Goal: Transaction & Acquisition: Purchase product/service

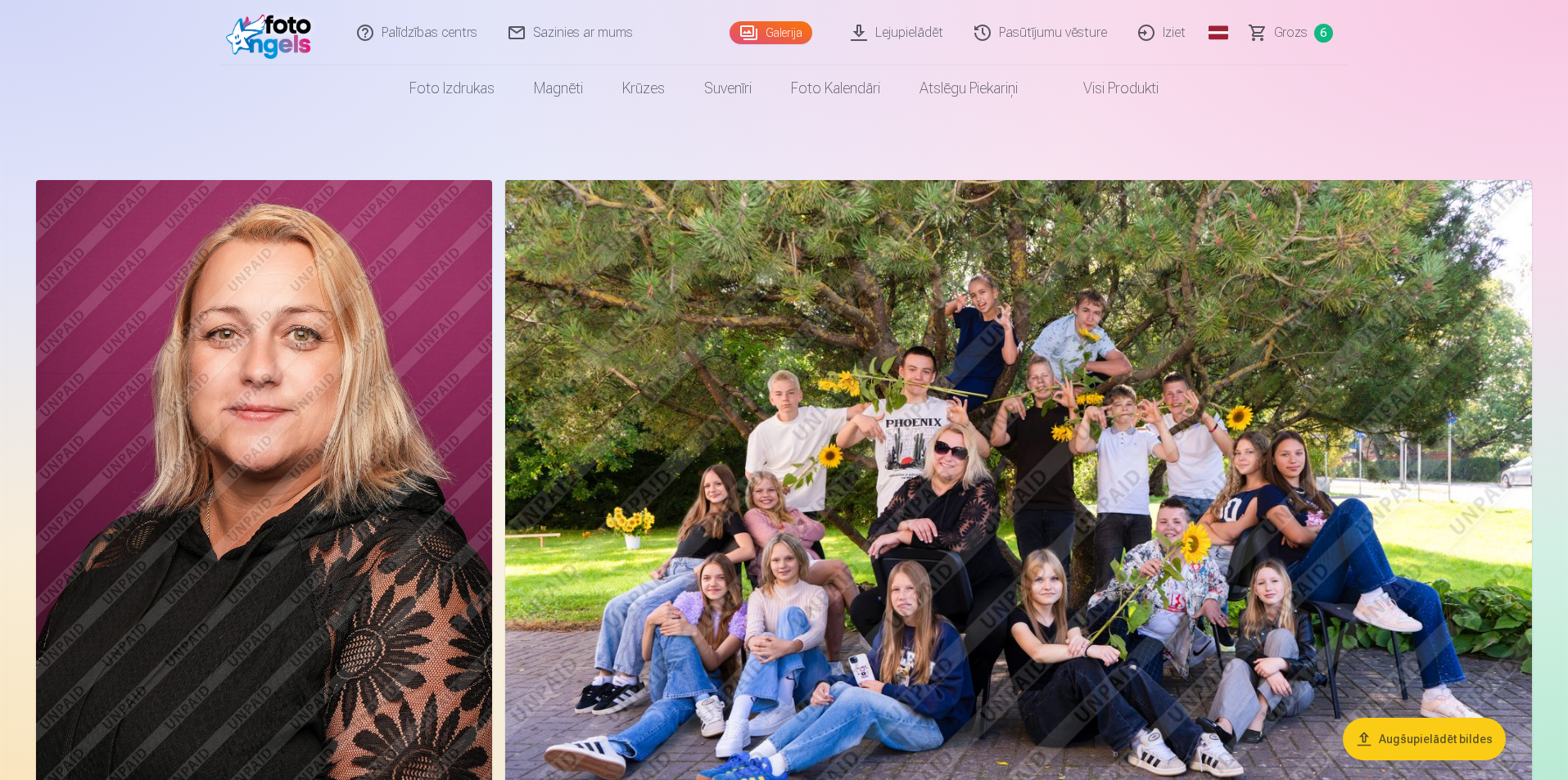
click at [1297, 31] on span "Grozs" at bounding box center [1291, 32] width 33 height 19
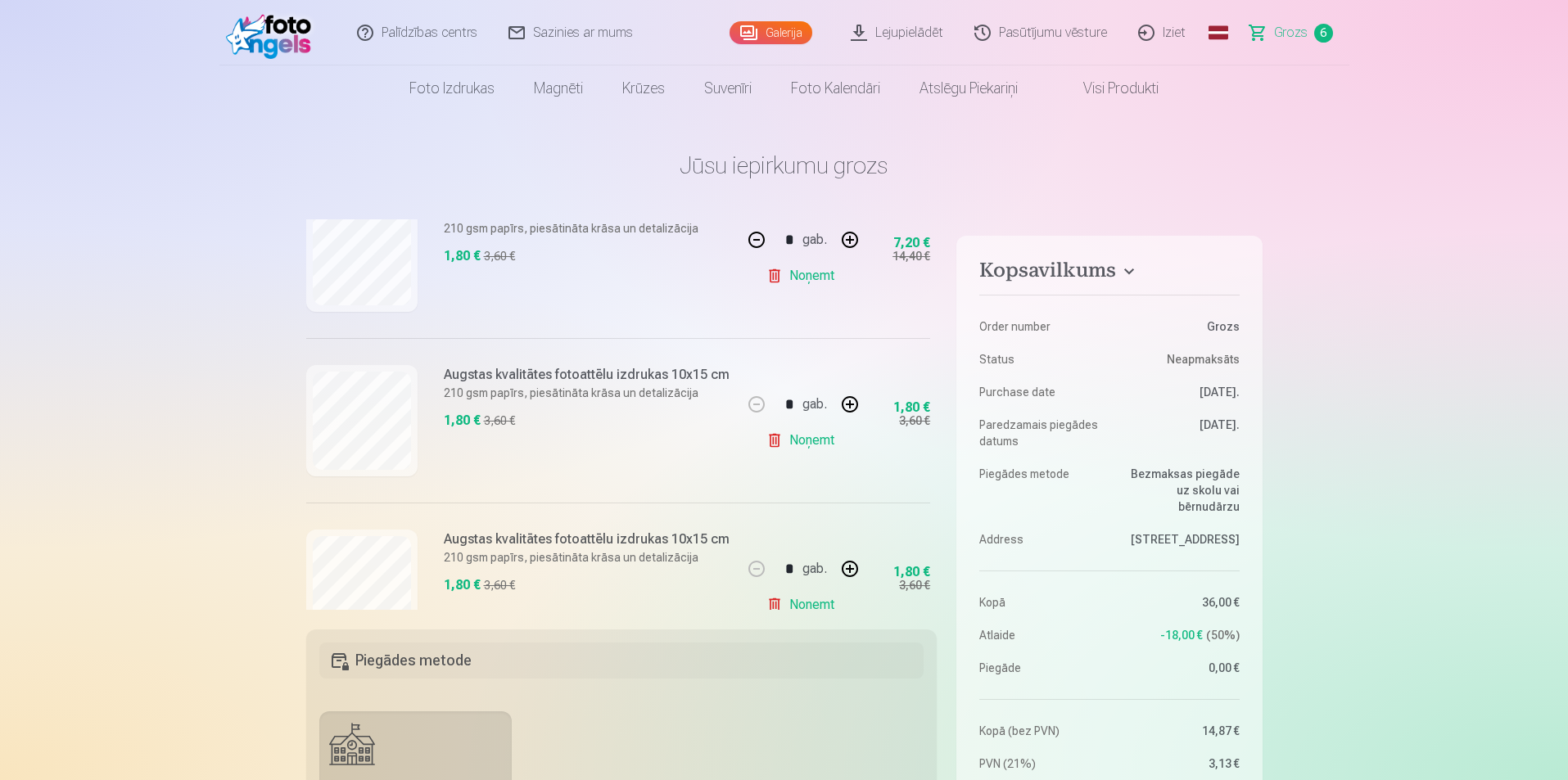
scroll to position [327, 0]
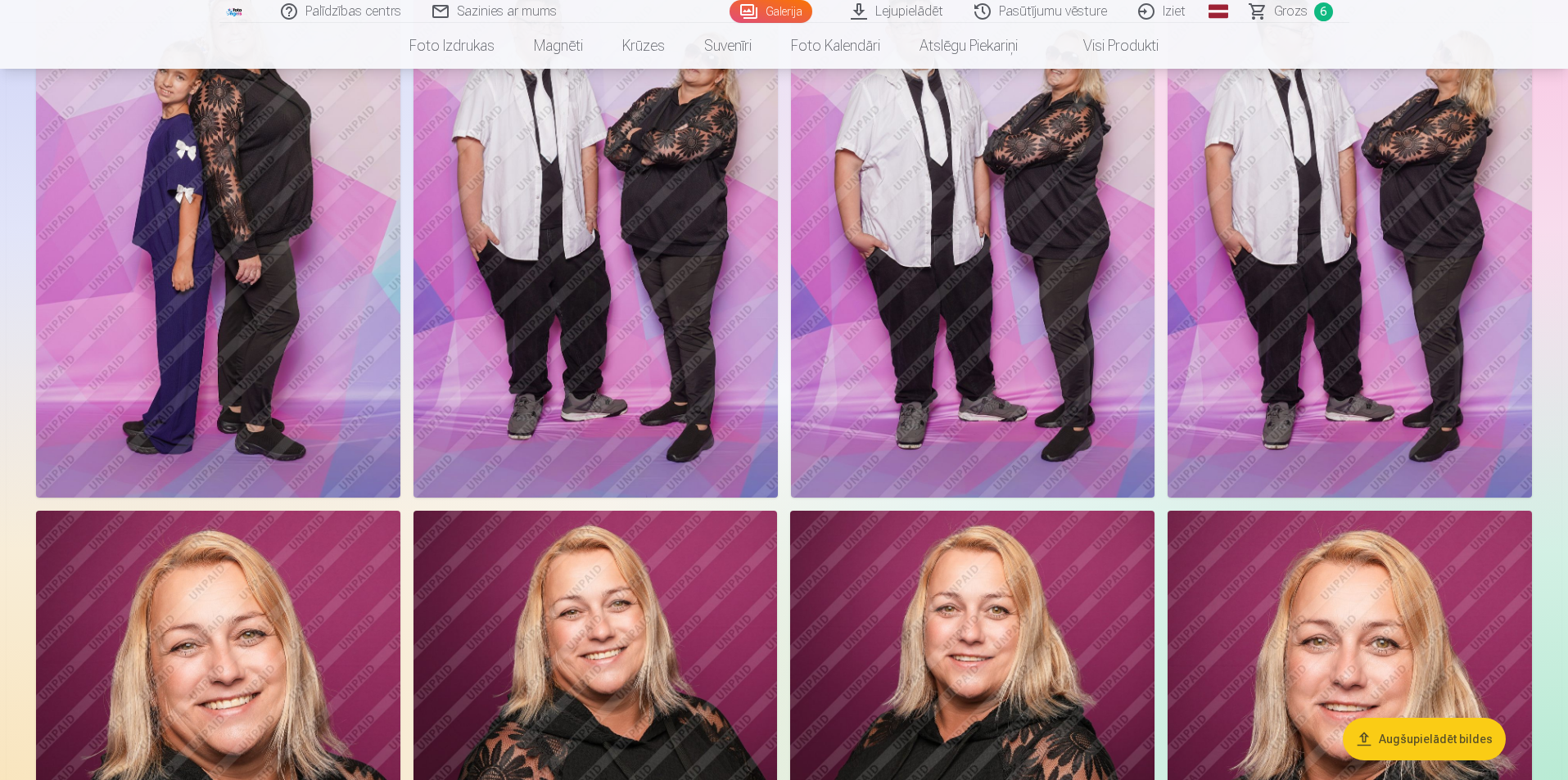
scroll to position [818, 0]
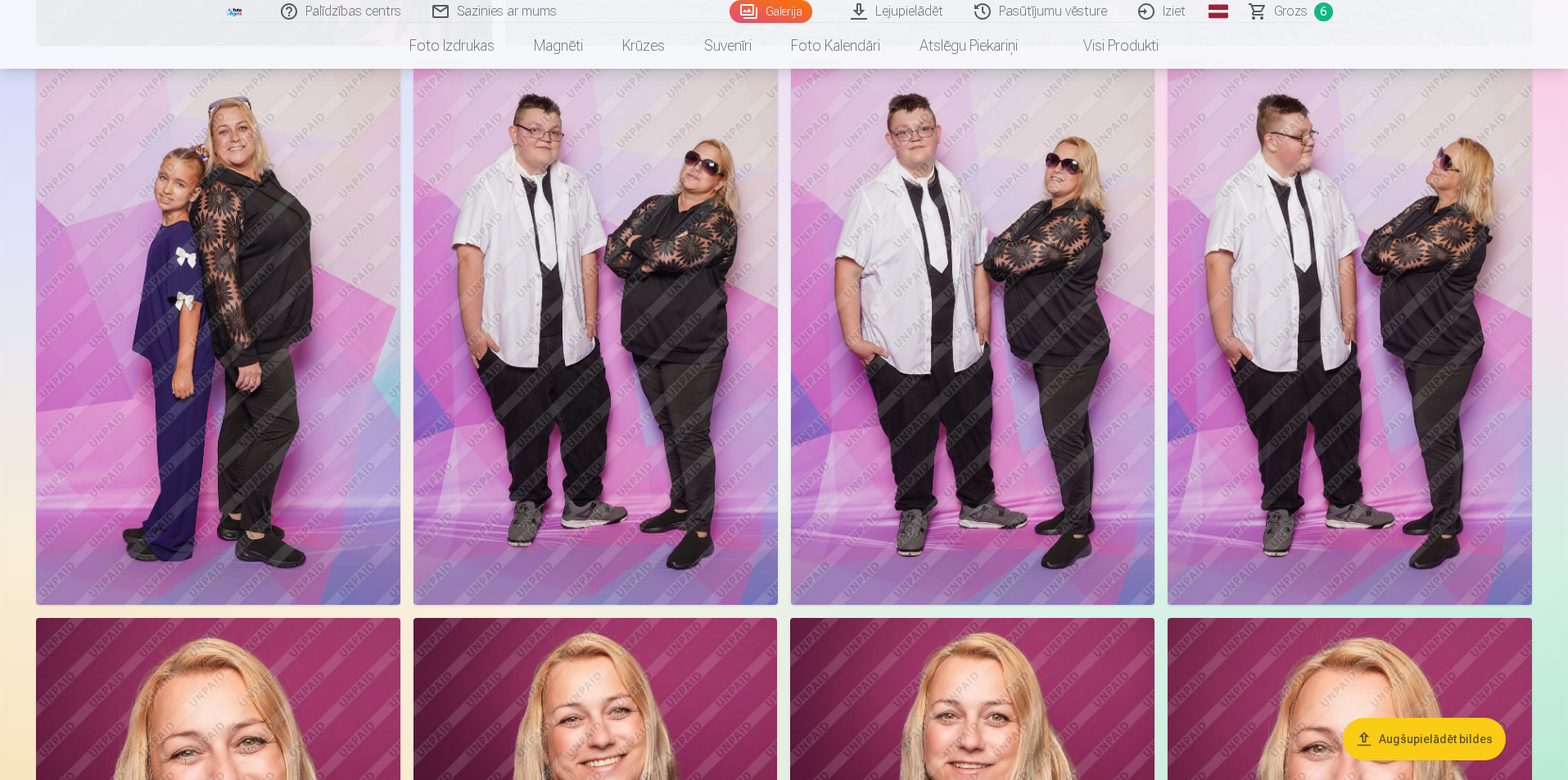
click at [350, 275] on img at bounding box center [218, 331] width 364 height 546
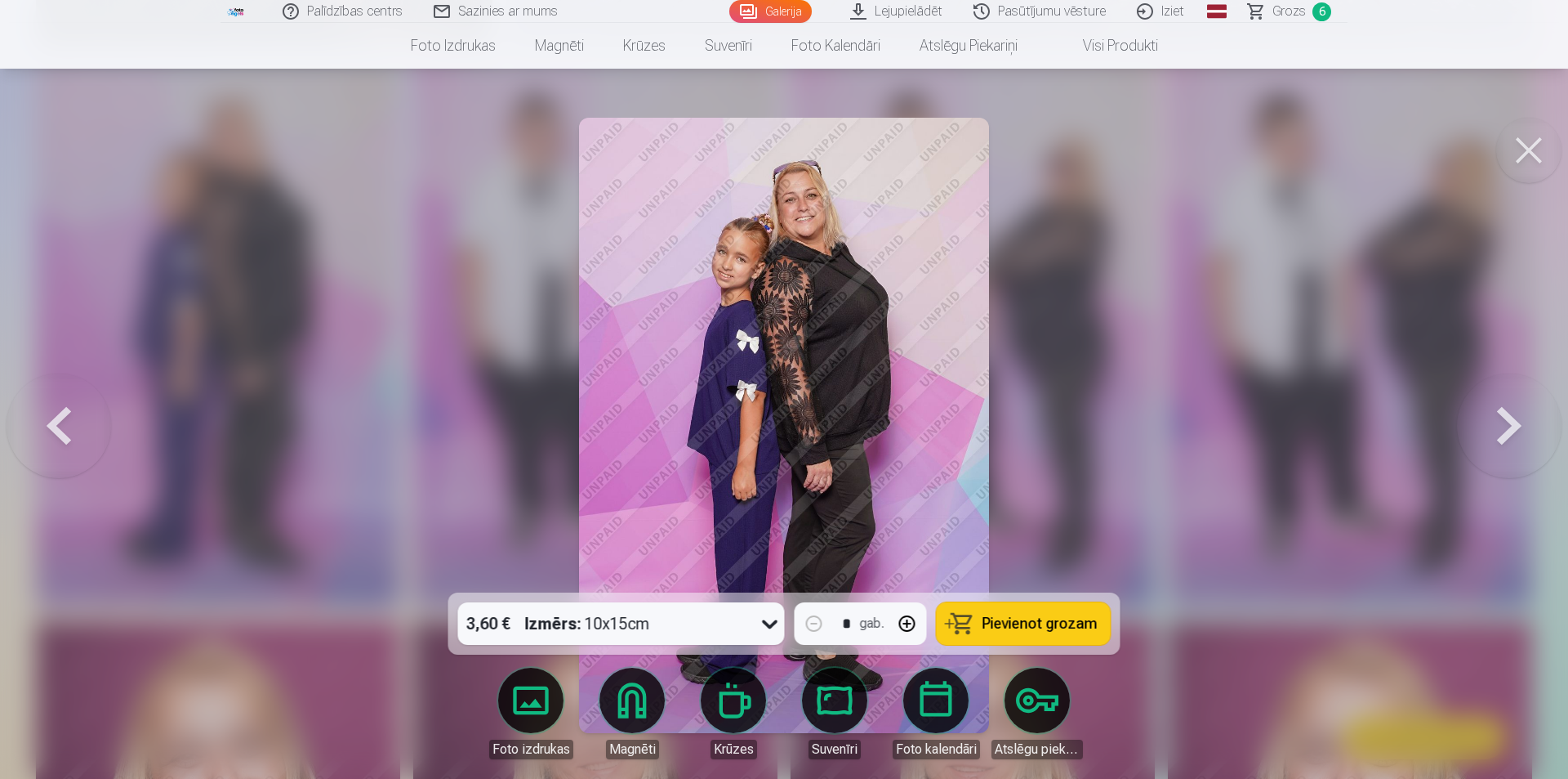
click at [850, 339] on img at bounding box center [784, 425] width 410 height 616
click at [1528, 141] on button at bounding box center [1529, 150] width 65 height 65
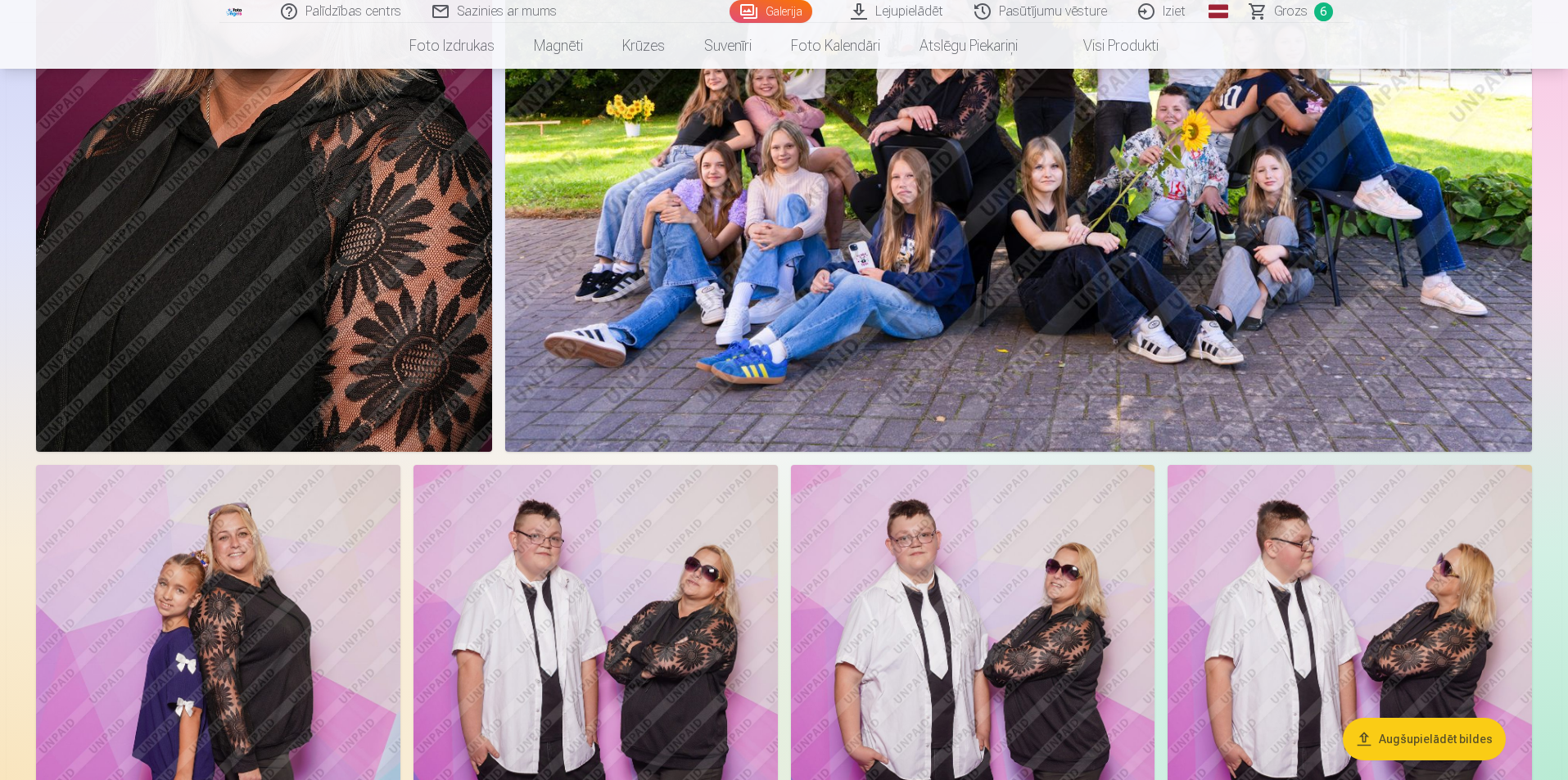
scroll to position [409, 0]
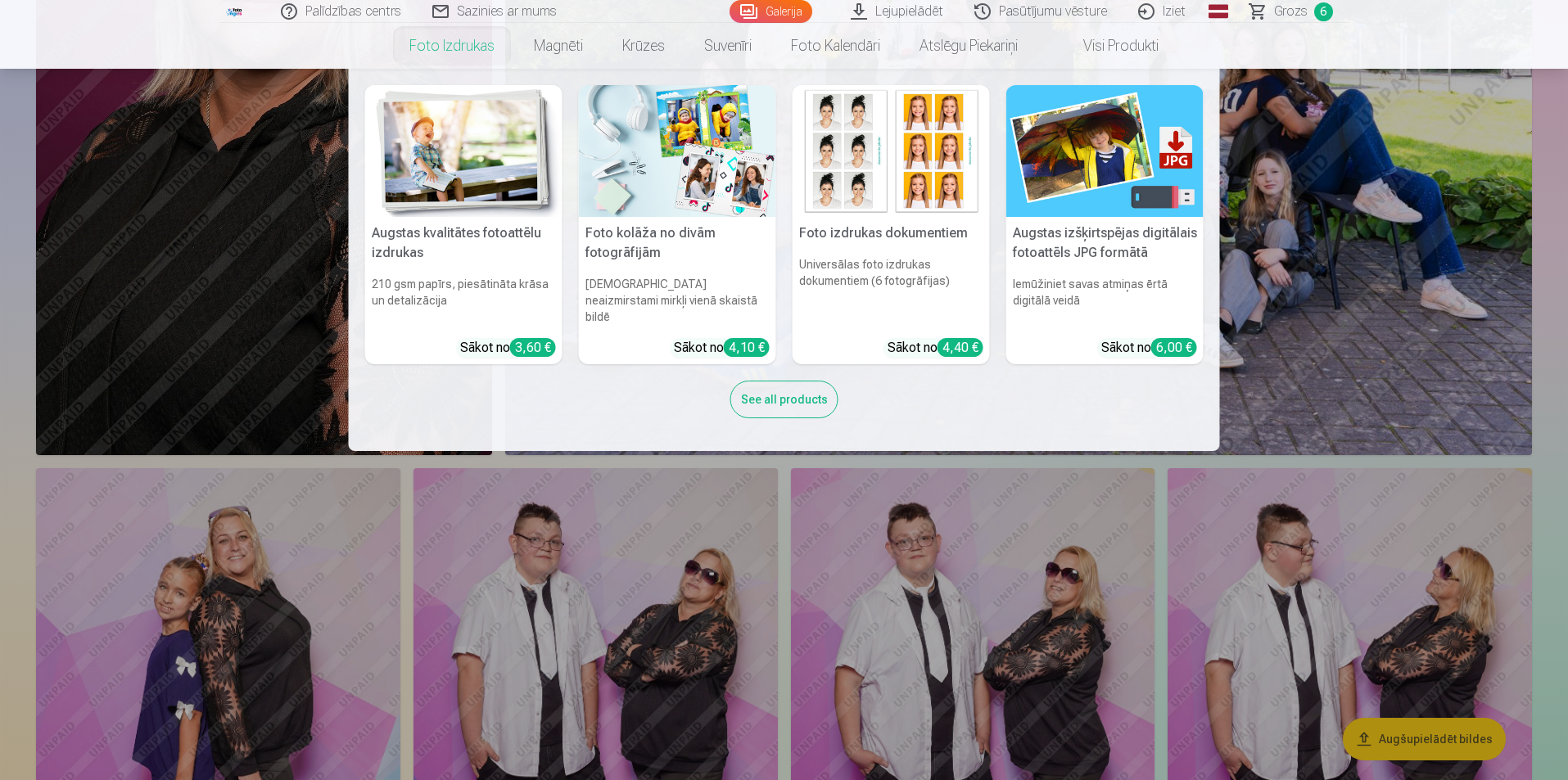
click at [486, 185] on img at bounding box center [463, 150] width 197 height 132
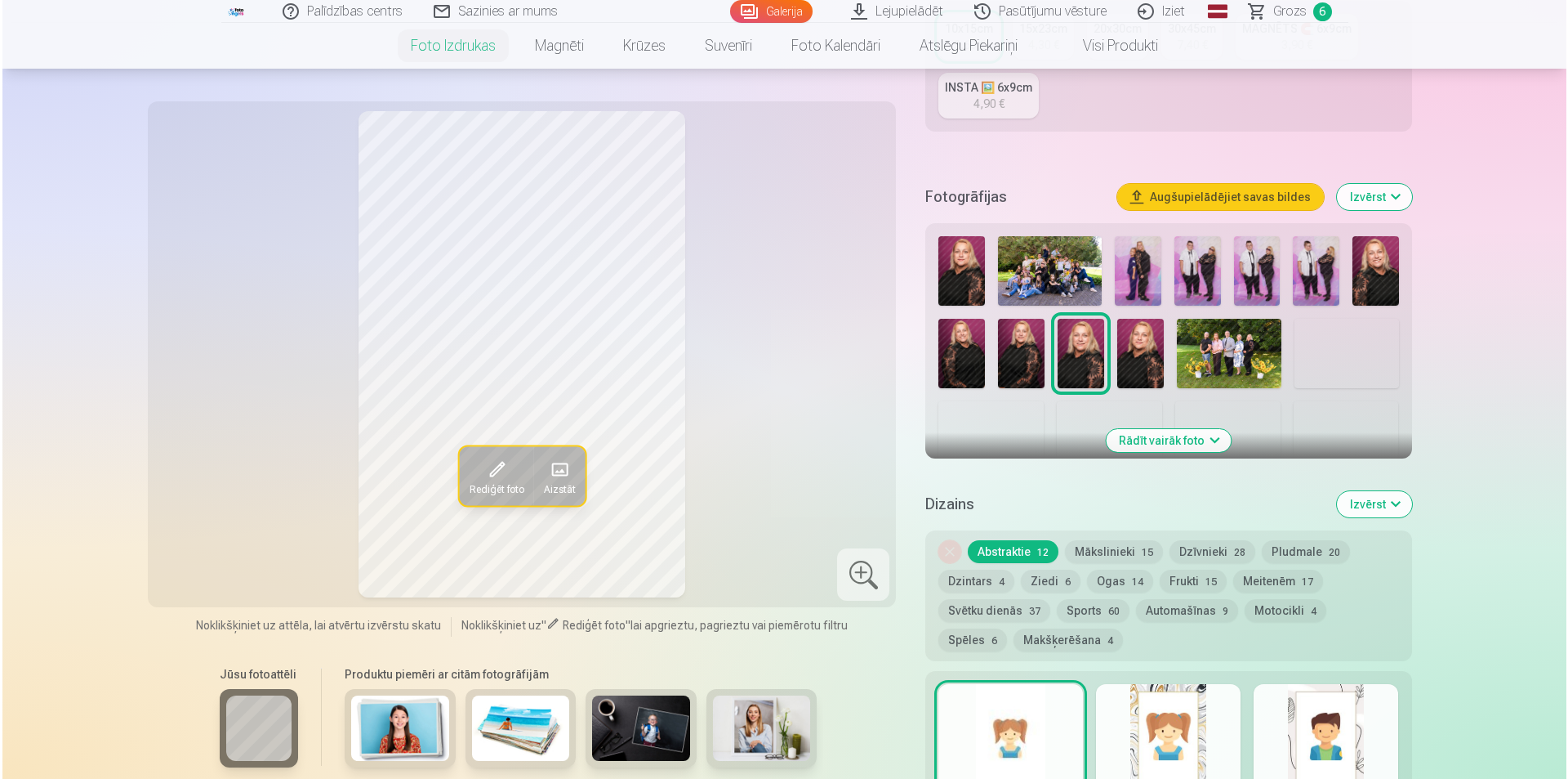
scroll to position [409, 0]
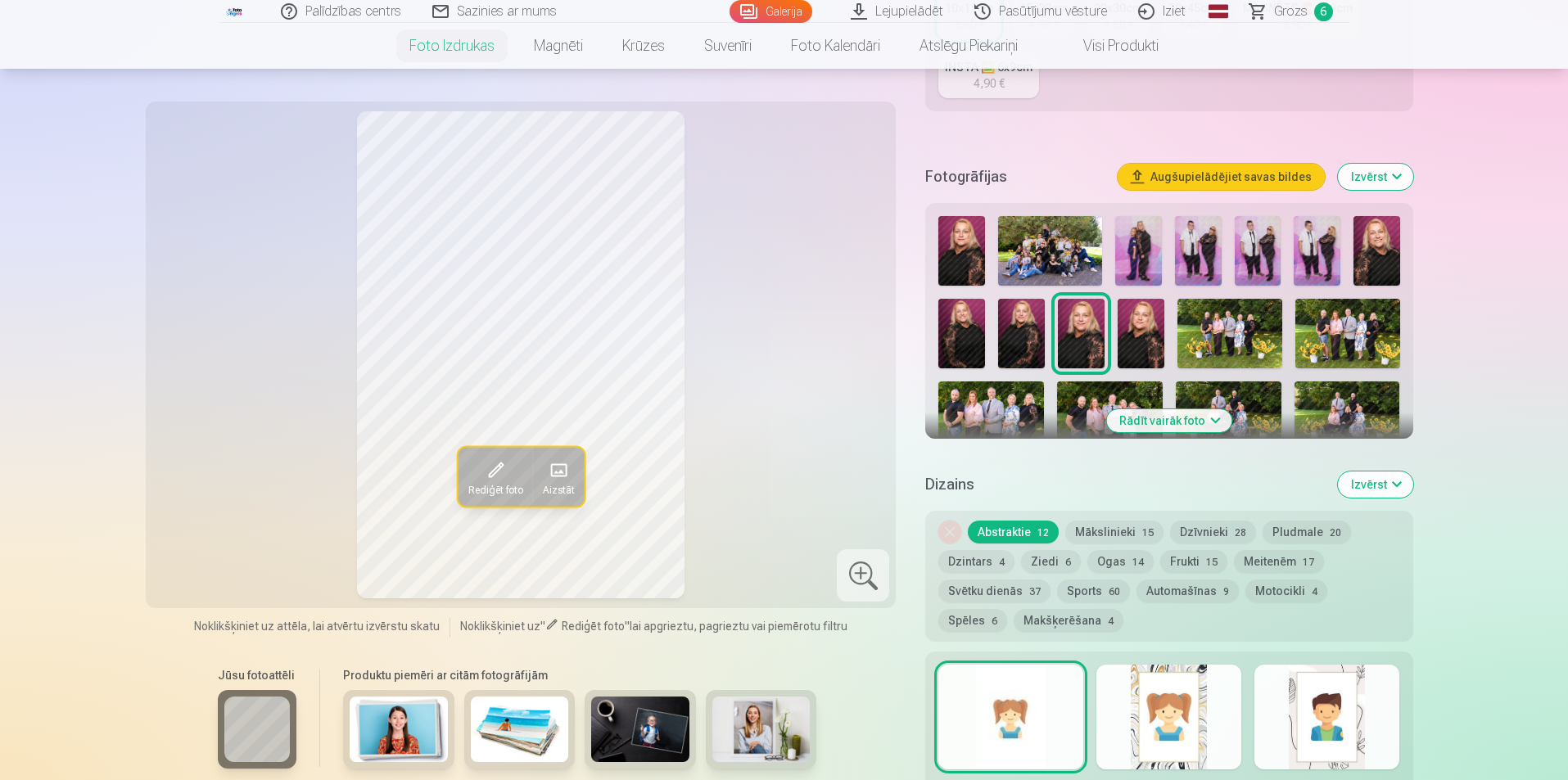
click at [1170, 419] on button "Rādīt vairāk foto" at bounding box center [1168, 421] width 125 height 23
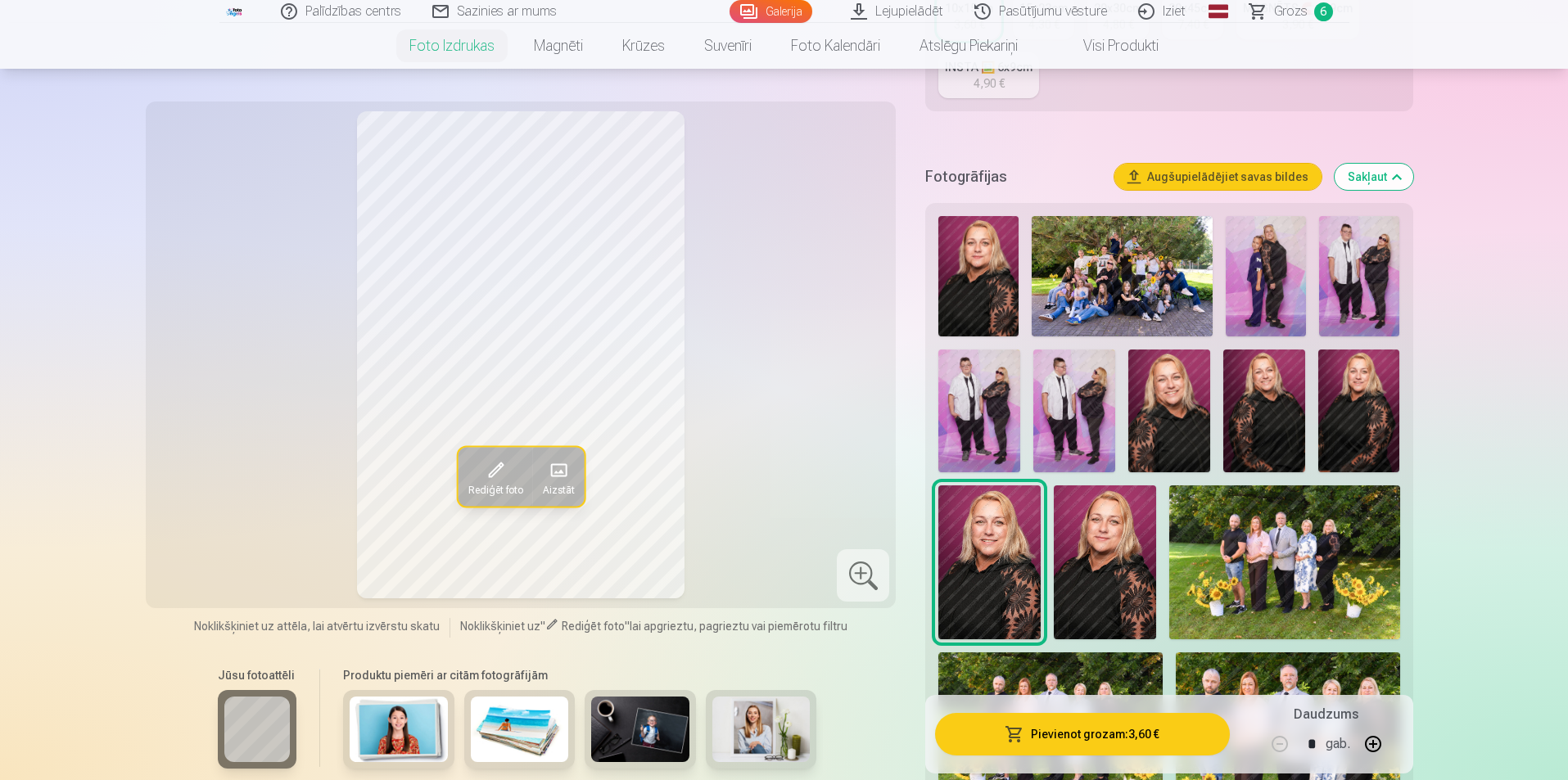
click at [556, 464] on span at bounding box center [557, 470] width 26 height 26
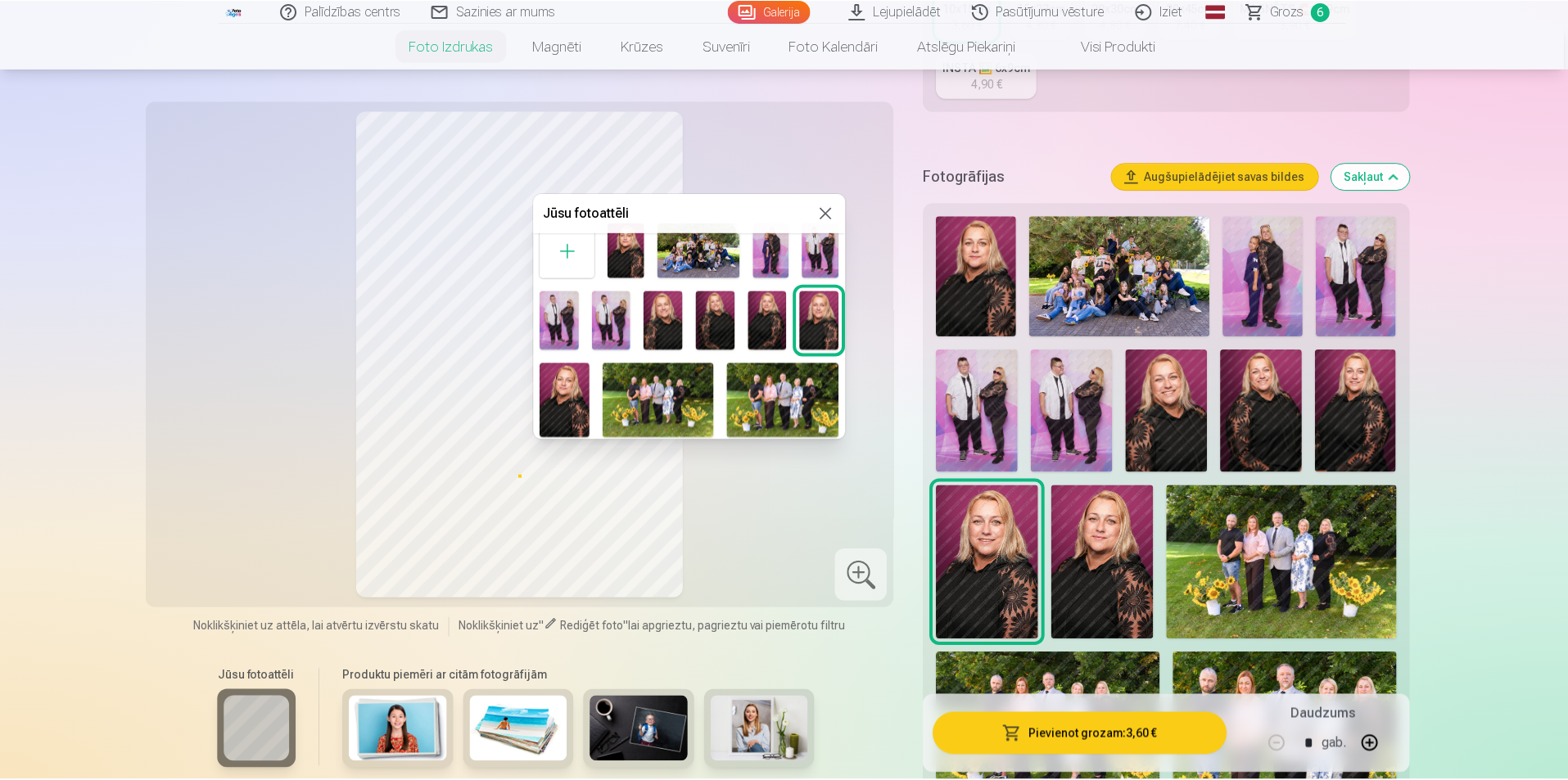
scroll to position [0, 0]
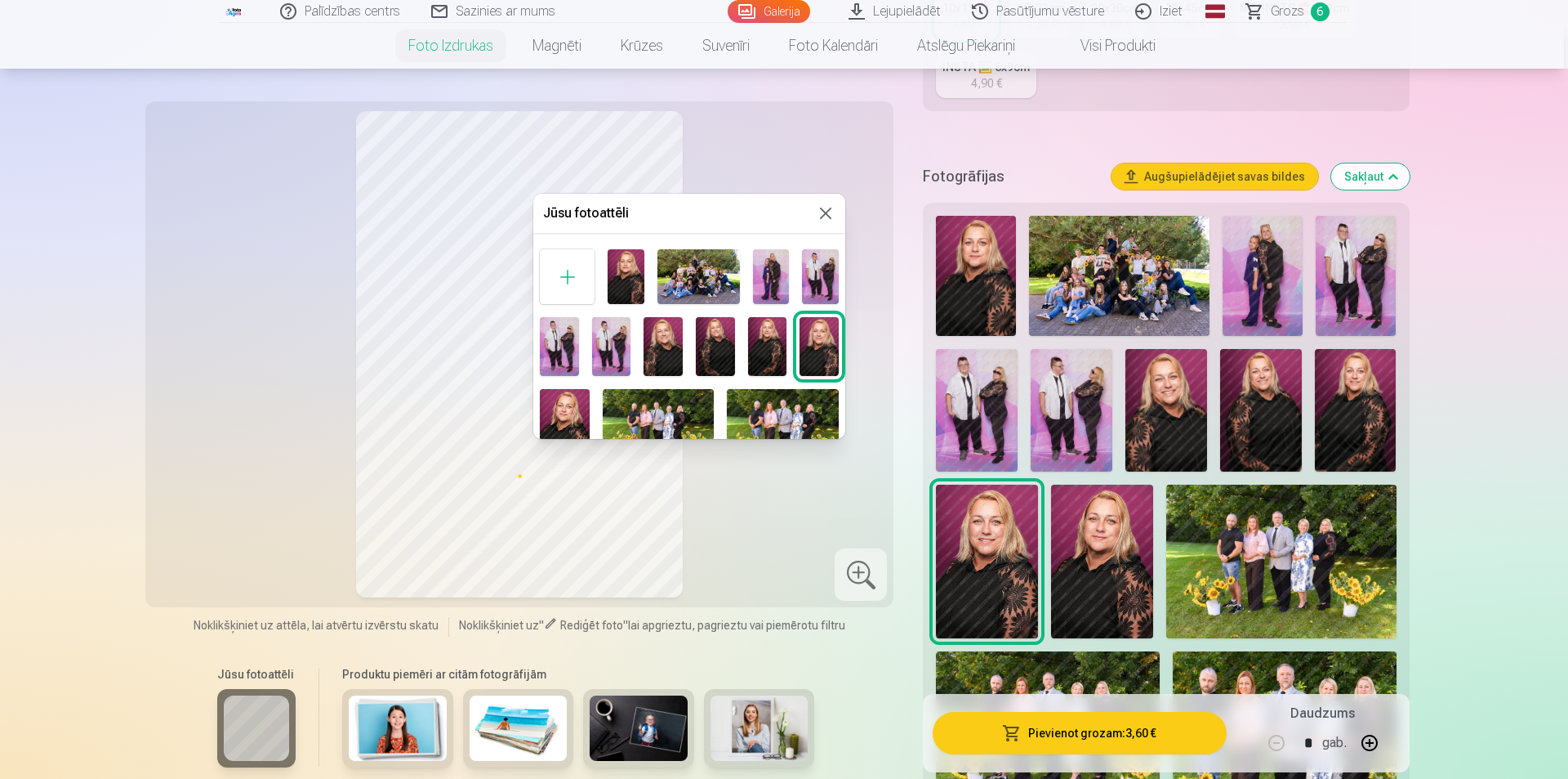
click at [769, 272] on img at bounding box center [772, 276] width 37 height 55
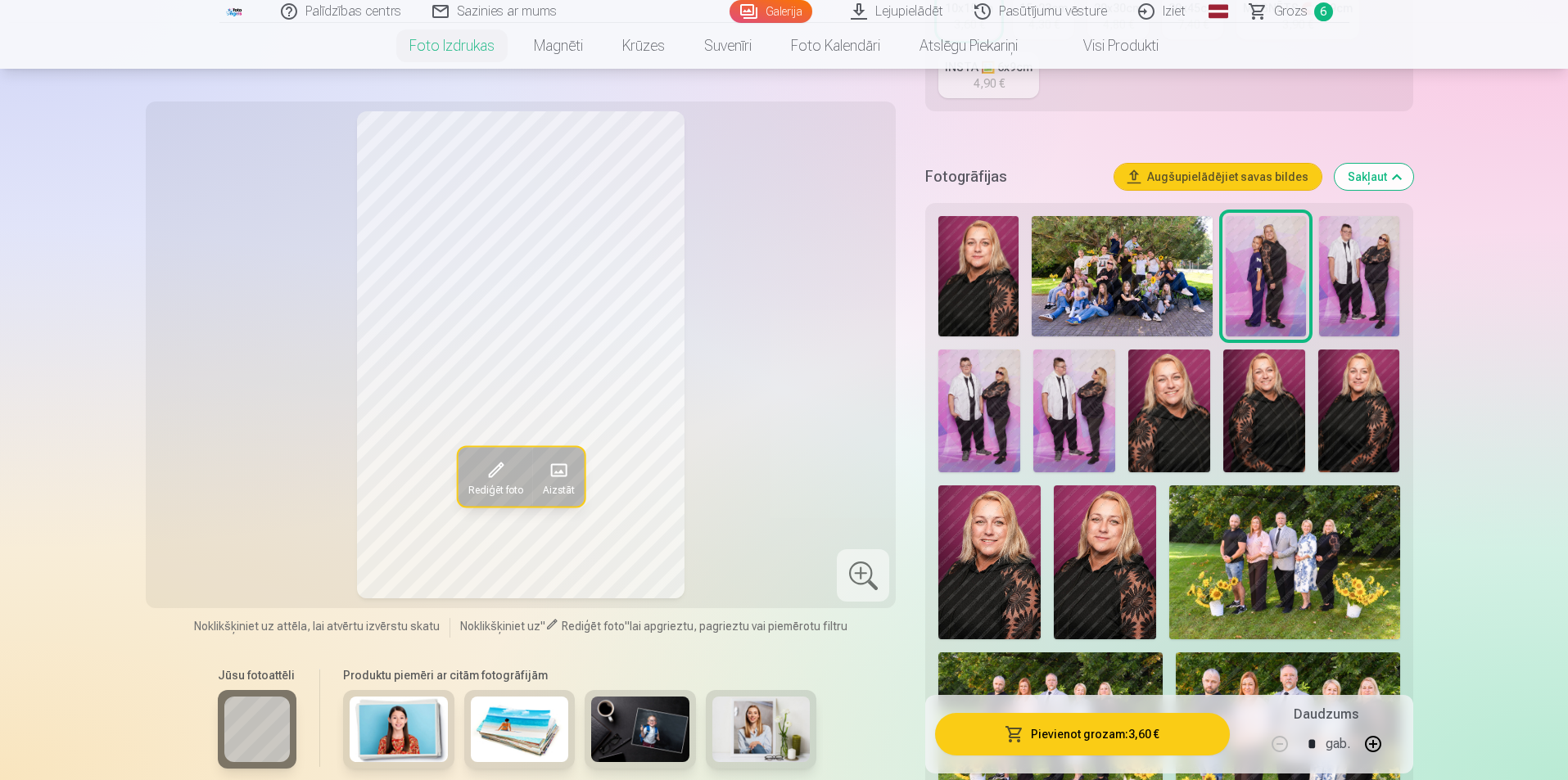
click at [495, 467] on span at bounding box center [494, 470] width 26 height 26
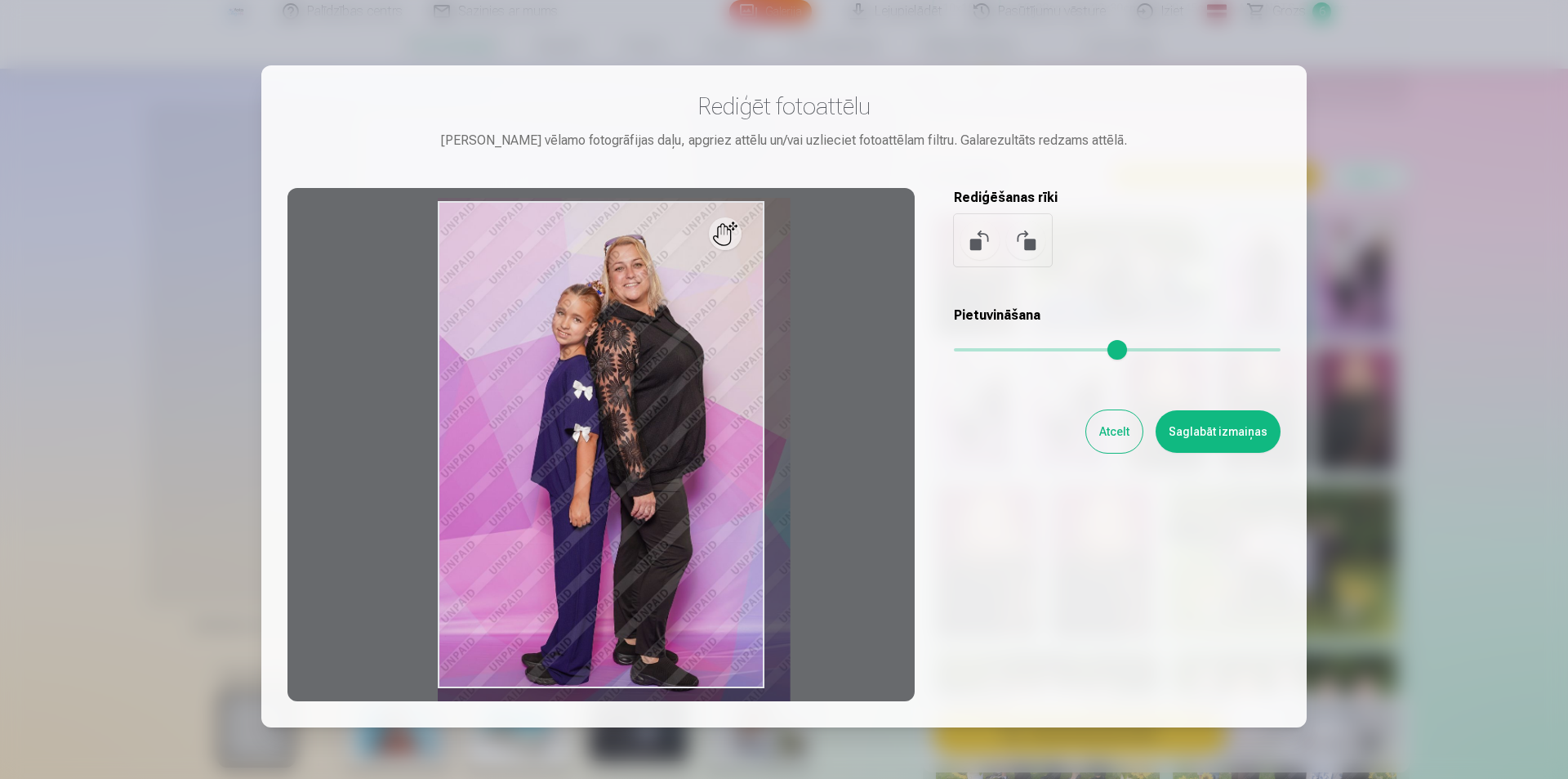
click at [983, 349] on input "range" at bounding box center [1118, 350] width 327 height 3
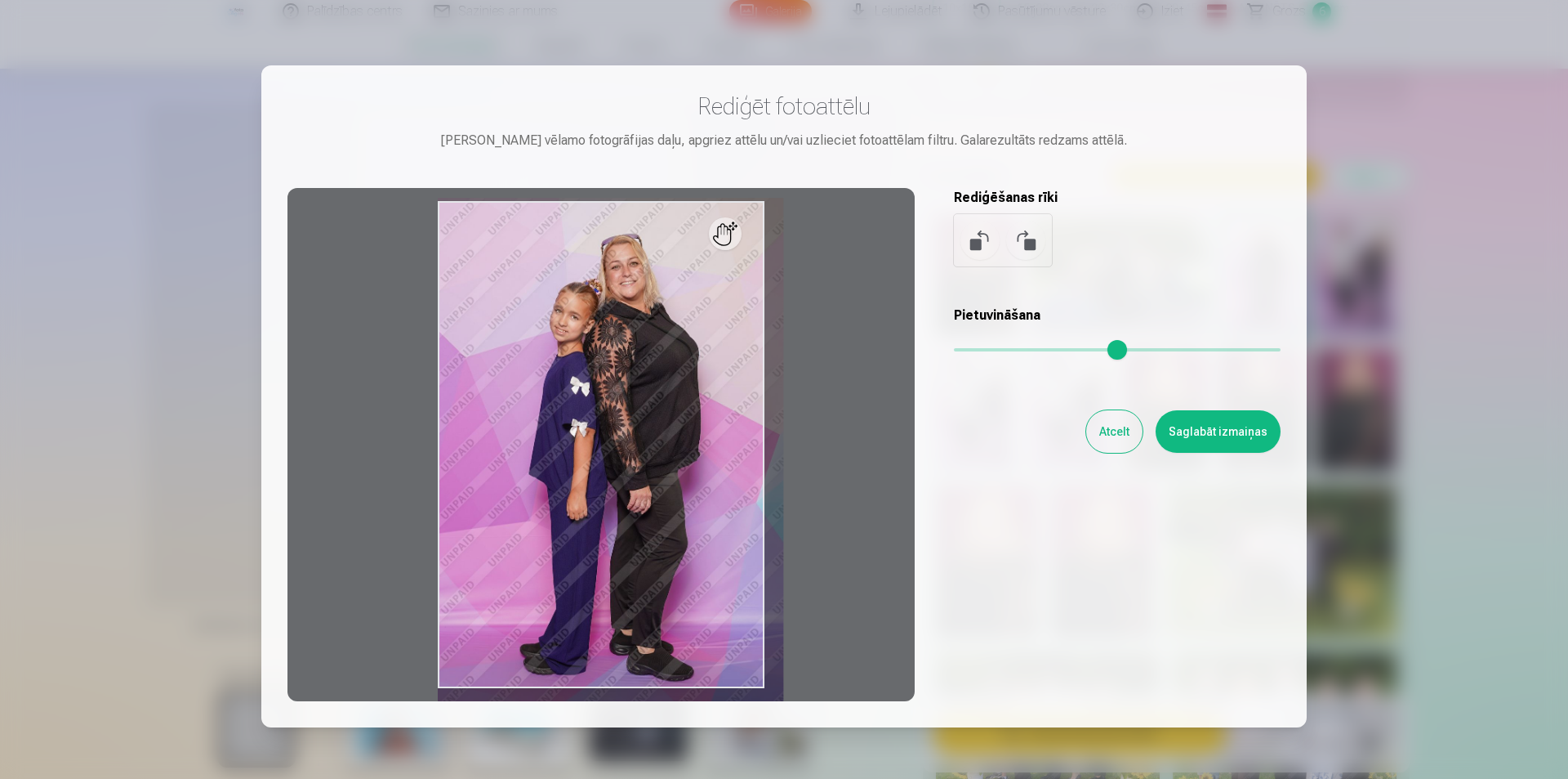
click at [976, 348] on input "range" at bounding box center [1118, 350] width 327 height 3
type input "****"
click at [1216, 431] on button "Saglabāt izmaiņas" at bounding box center [1218, 431] width 125 height 43
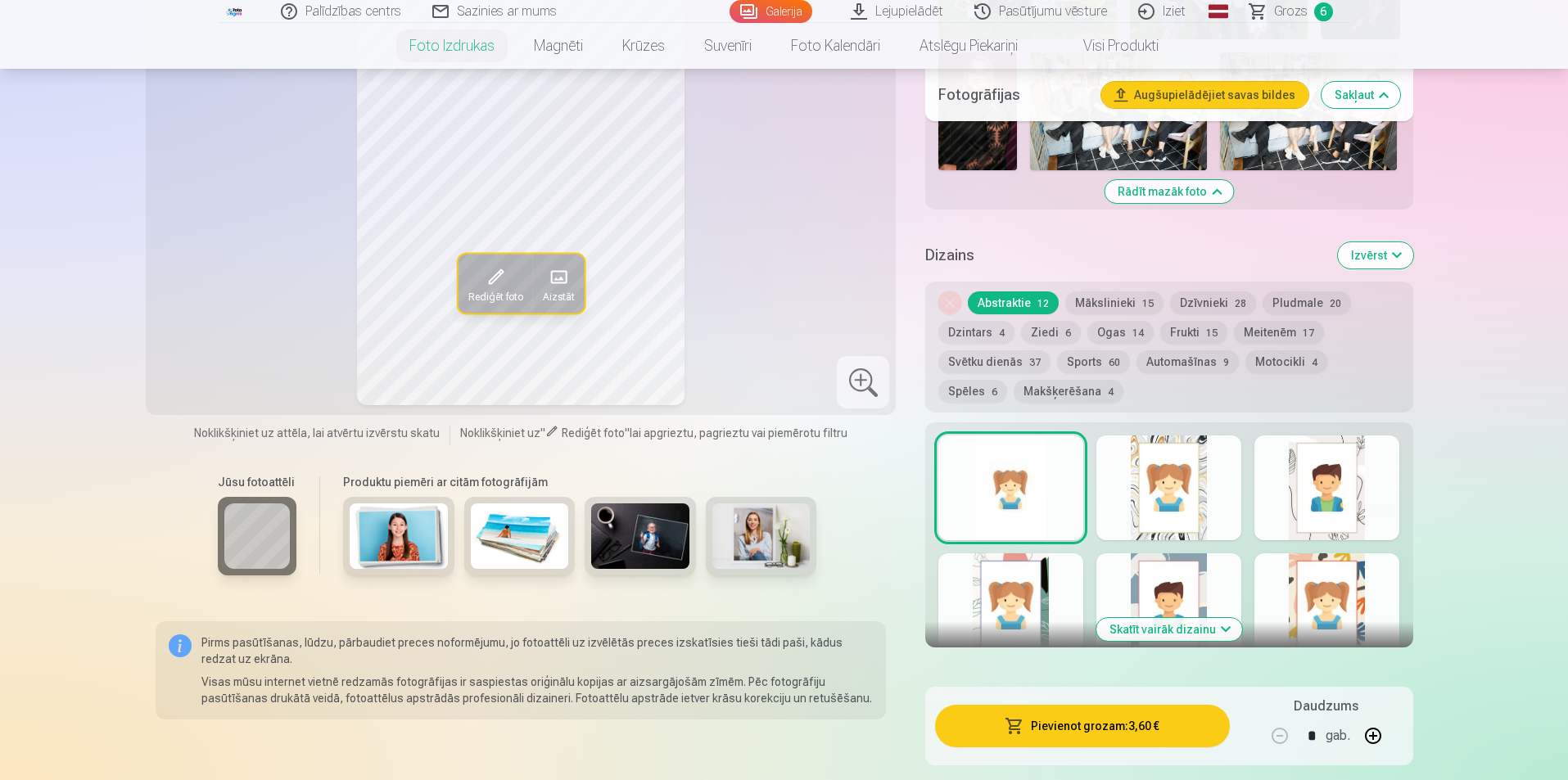
scroll to position [1473, 0]
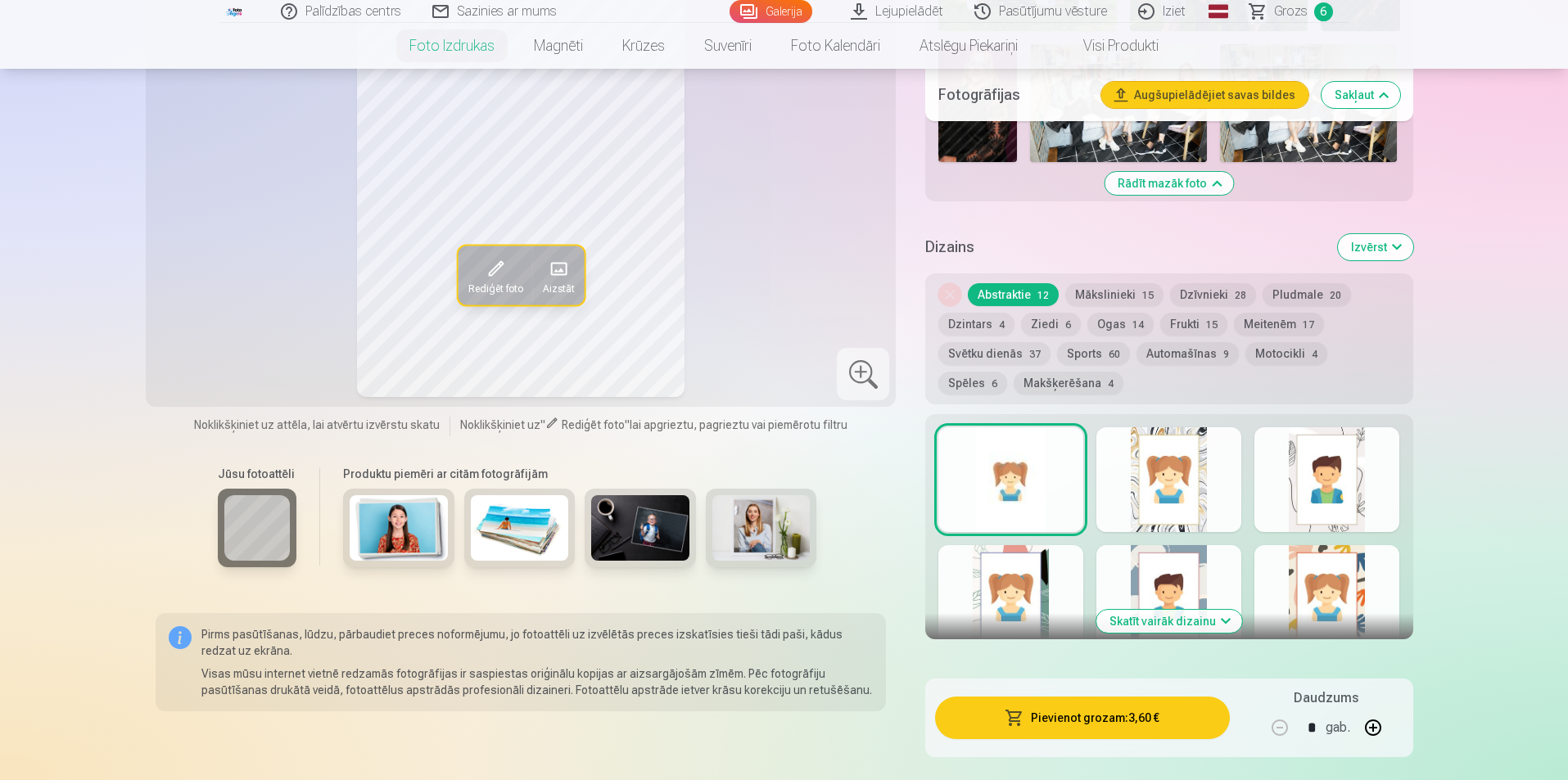
click at [1053, 317] on button "Ziedi 6" at bounding box center [1051, 324] width 60 height 23
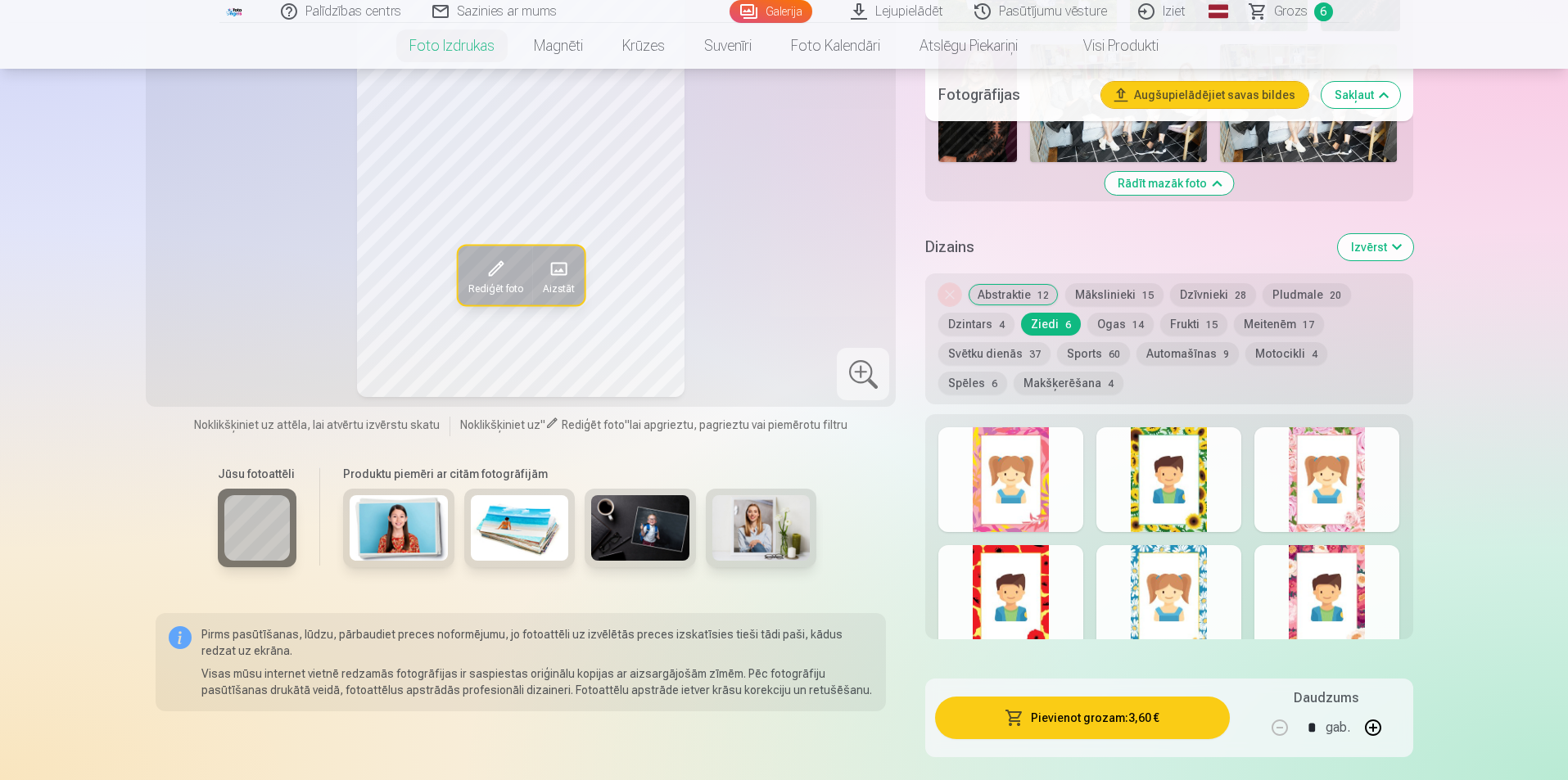
click at [1069, 591] on div at bounding box center [1011, 597] width 145 height 105
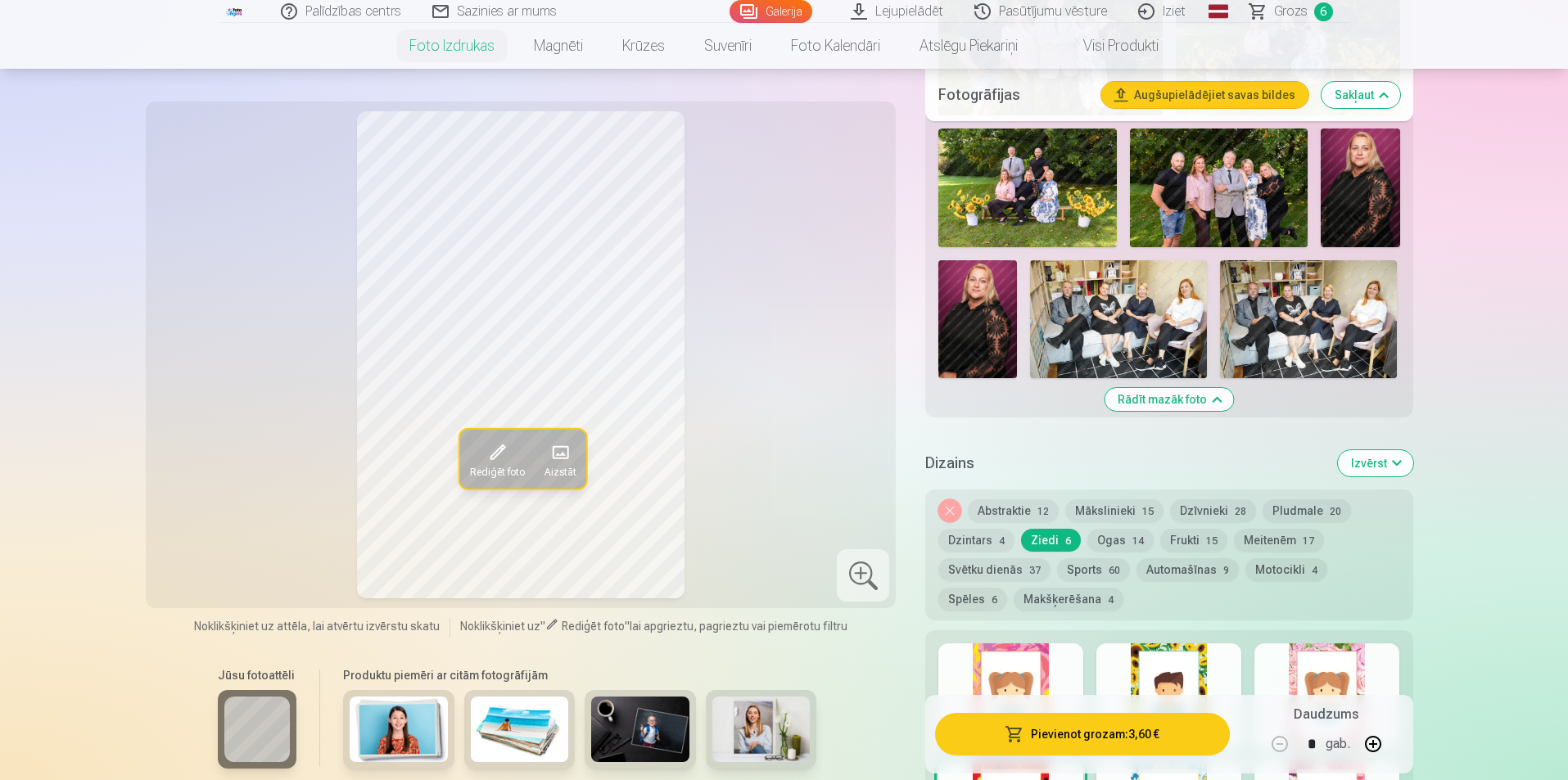
scroll to position [1227, 0]
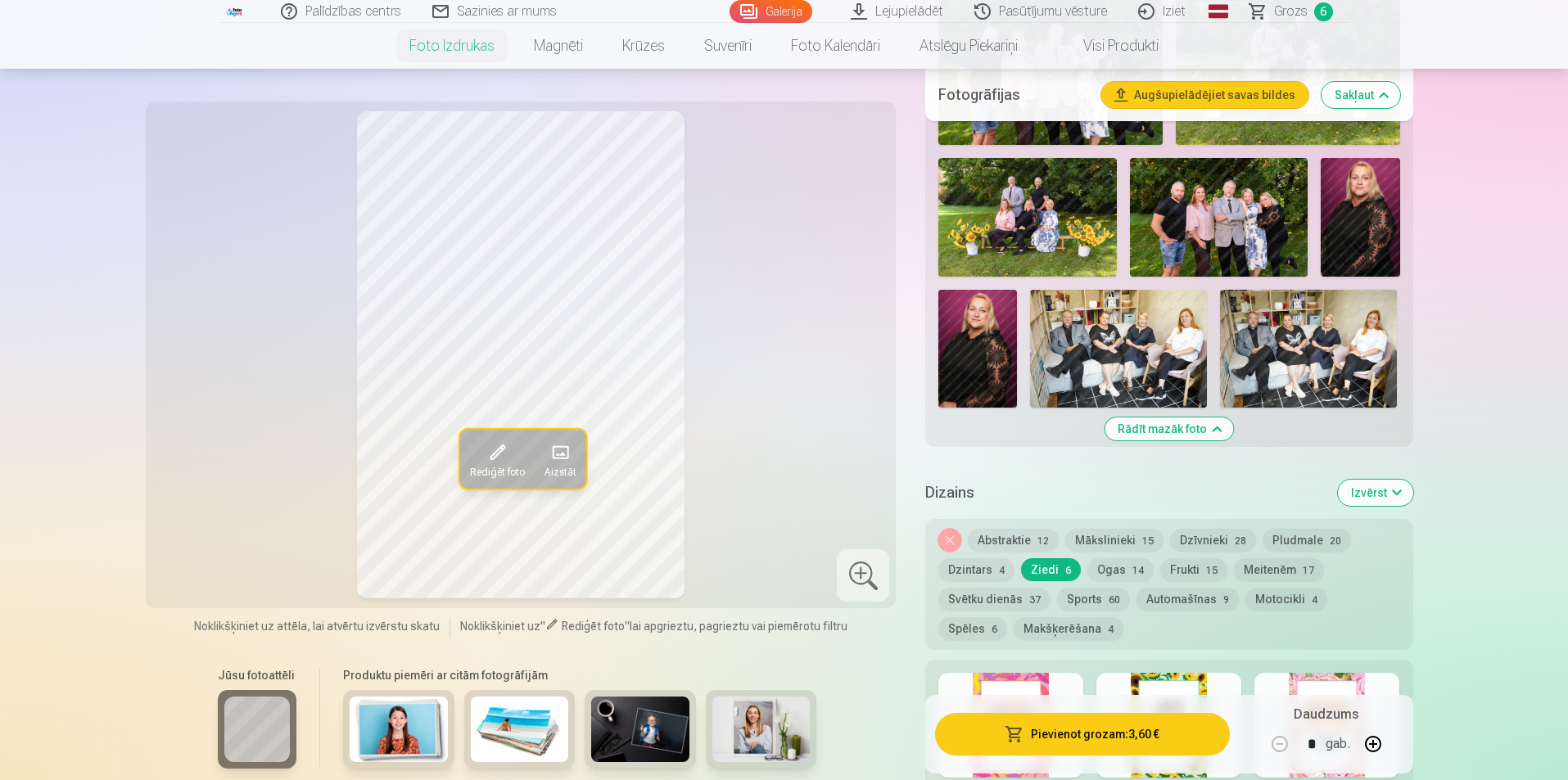
click at [964, 568] on button "Dzintars 4" at bounding box center [976, 569] width 76 height 23
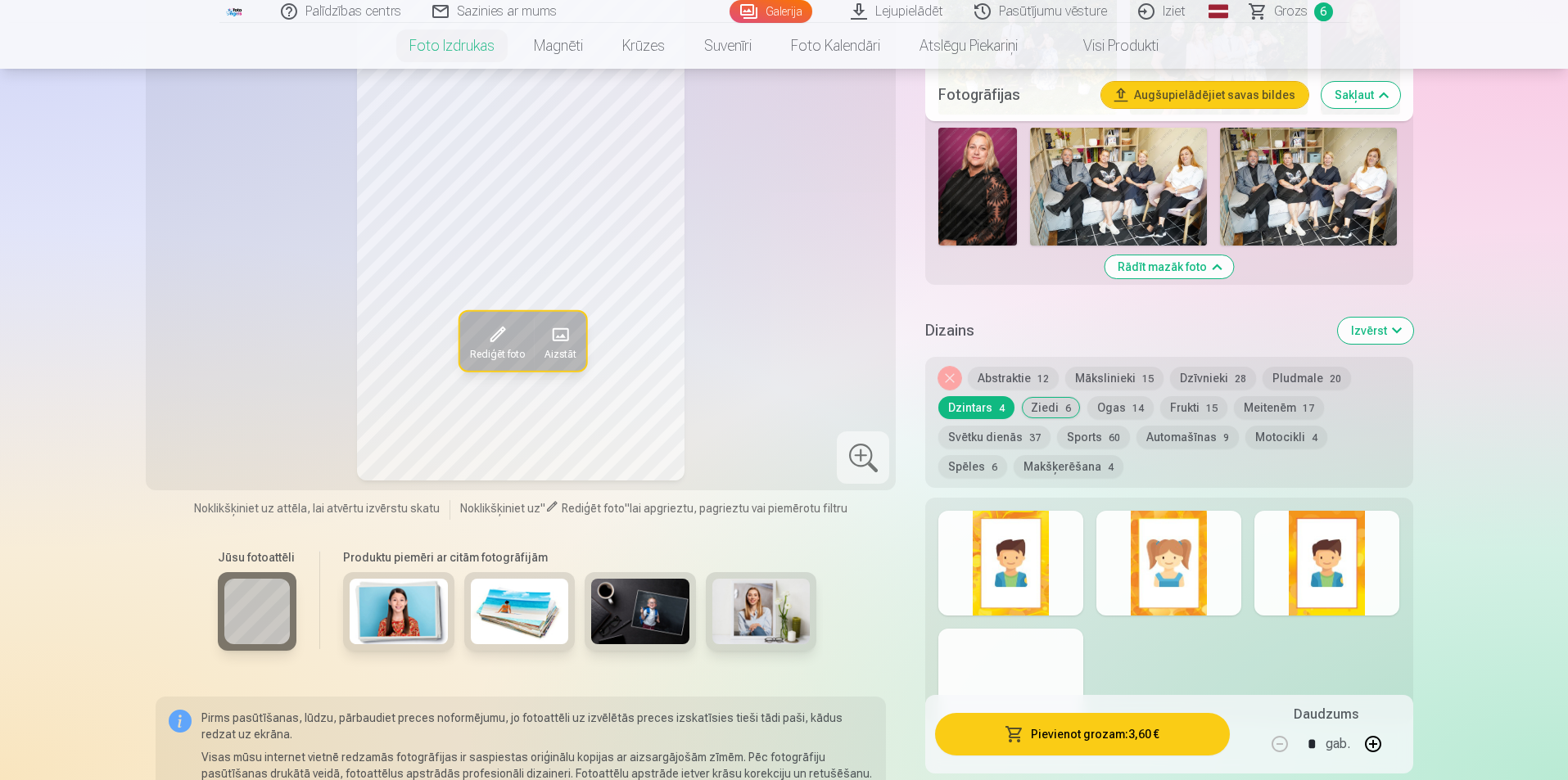
scroll to position [1391, 0]
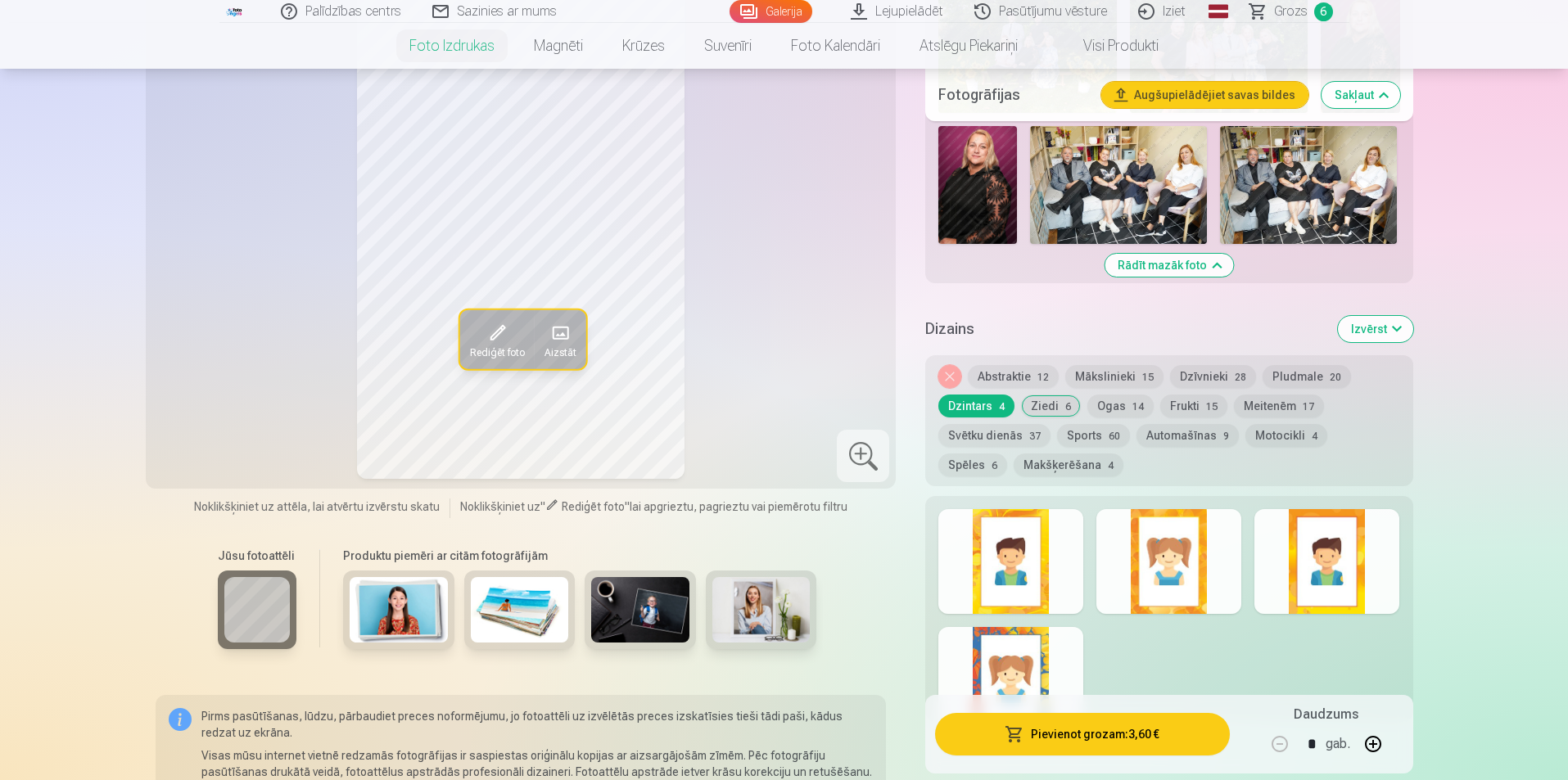
click at [1055, 644] on div at bounding box center [1011, 679] width 145 height 105
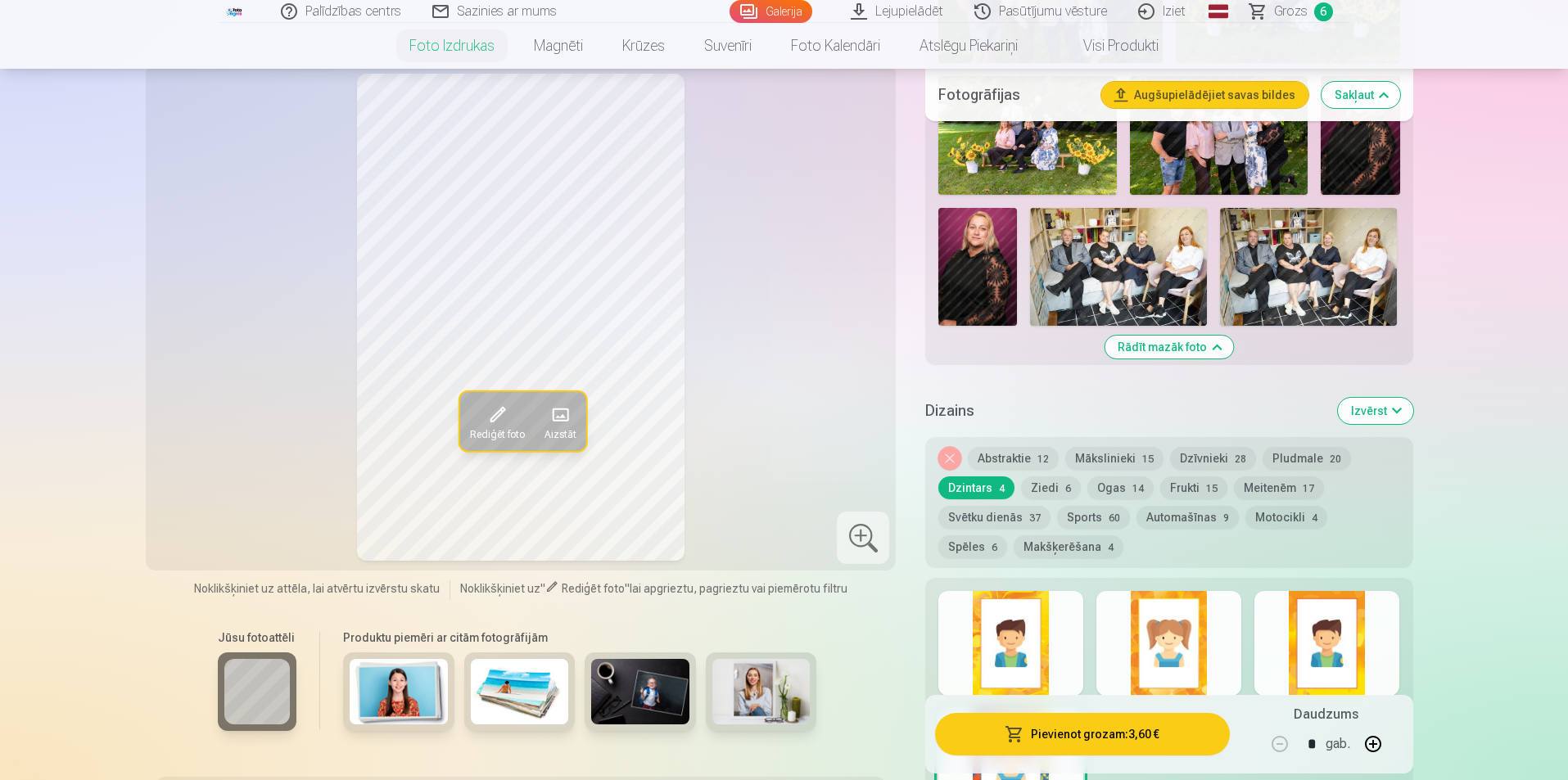
scroll to position [1227, 0]
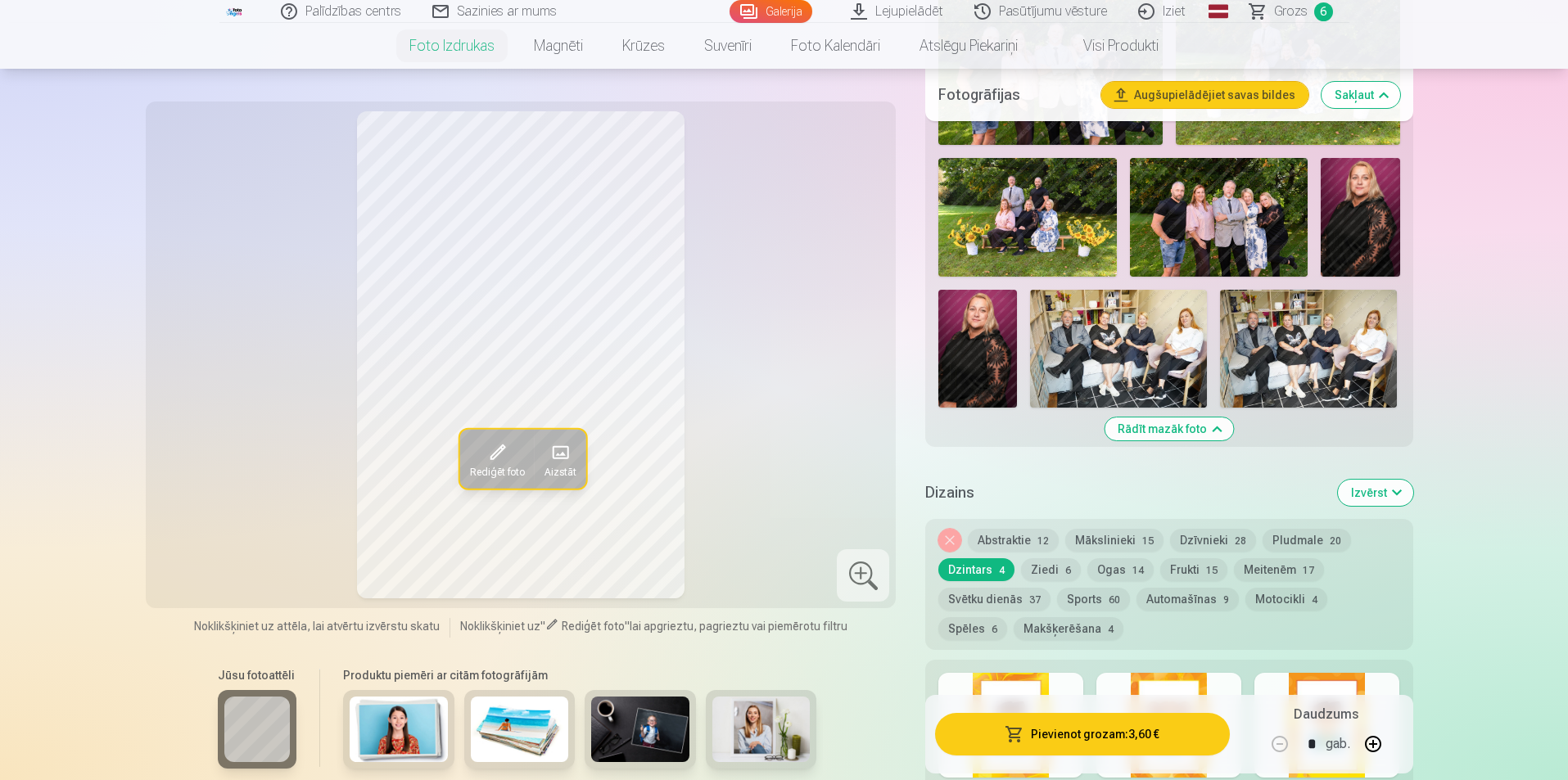
click at [1290, 533] on button "Pludmale 20" at bounding box center [1306, 540] width 88 height 23
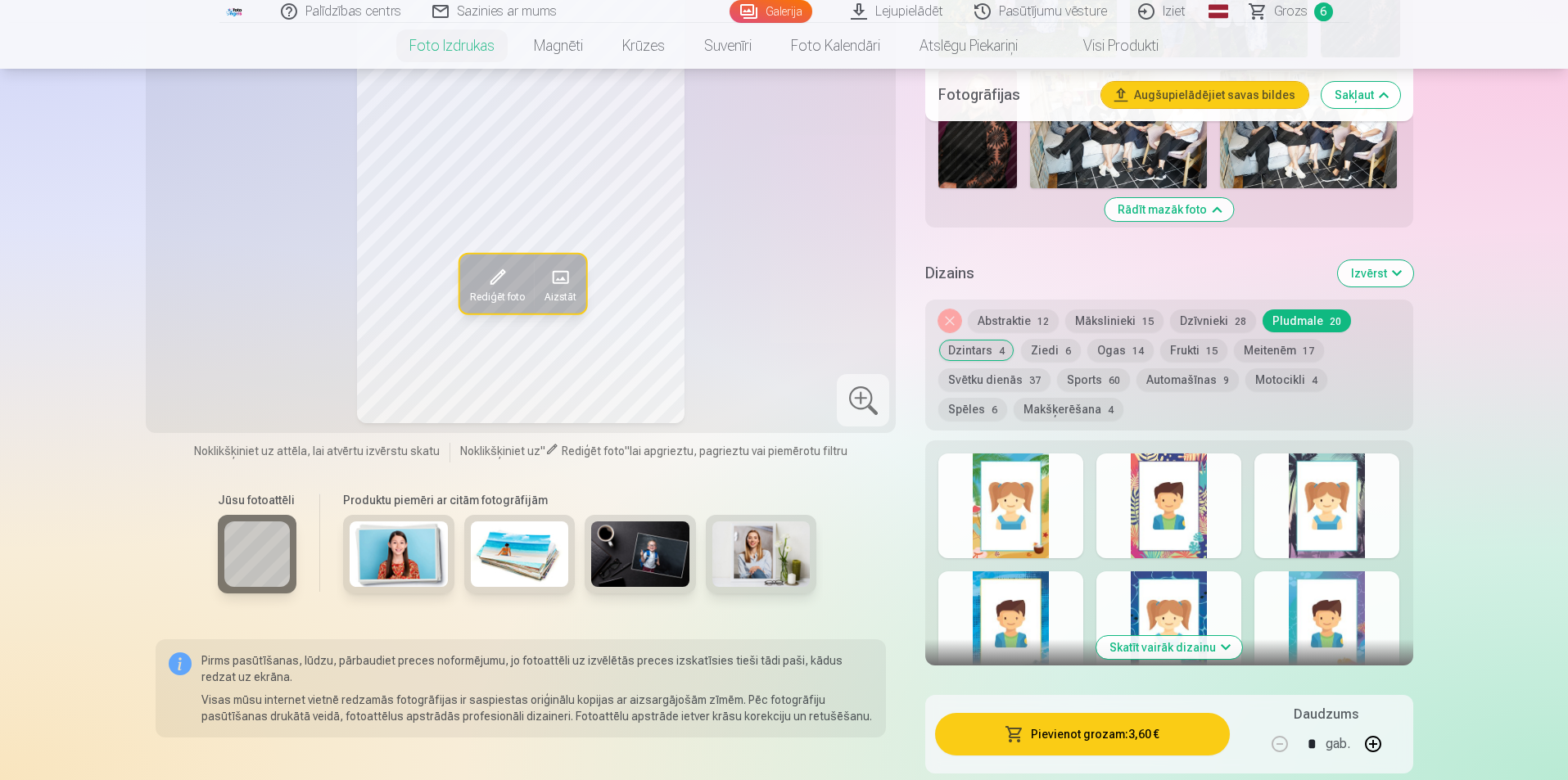
scroll to position [1555, 0]
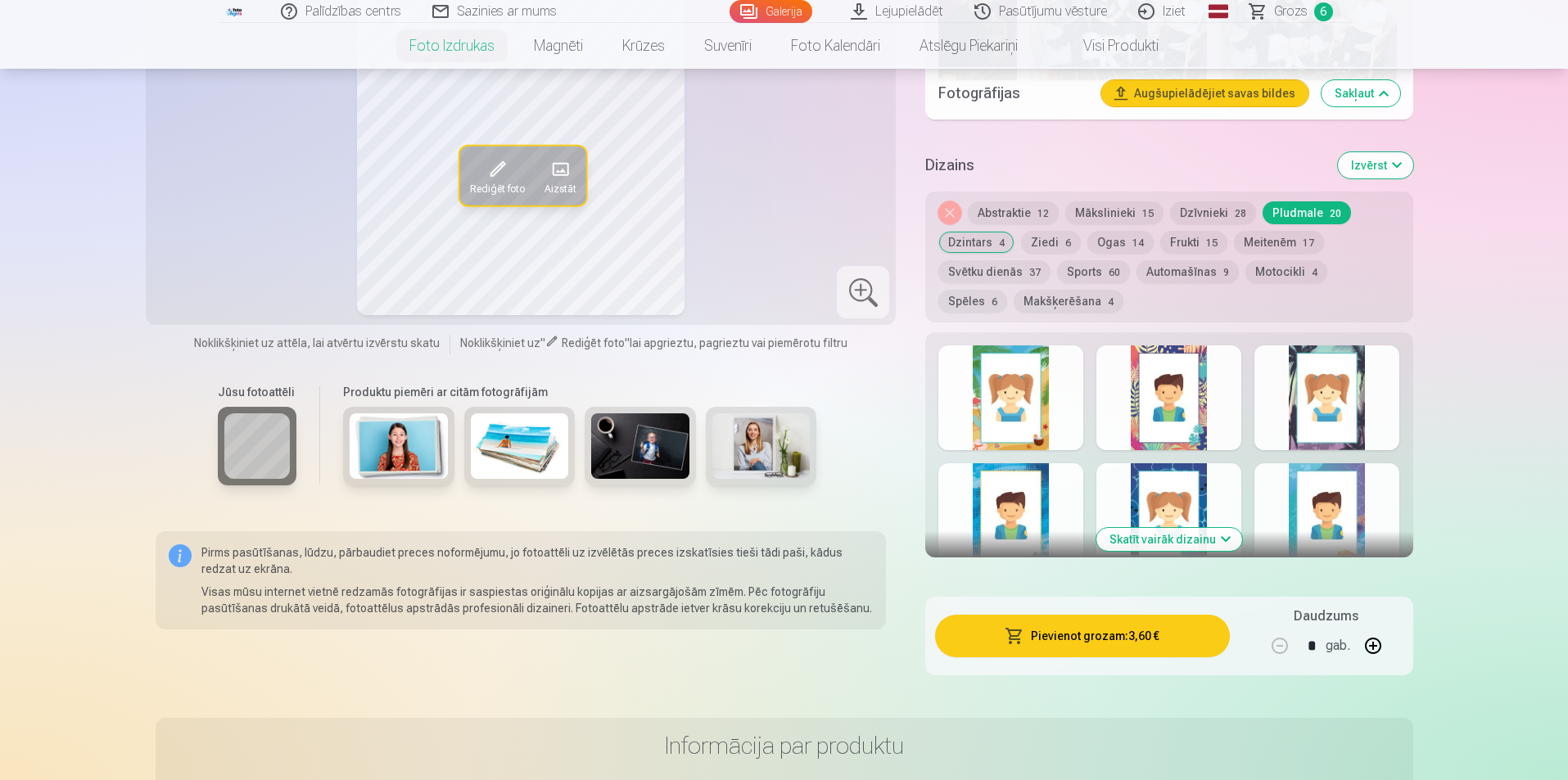
click at [1336, 406] on div at bounding box center [1326, 398] width 145 height 105
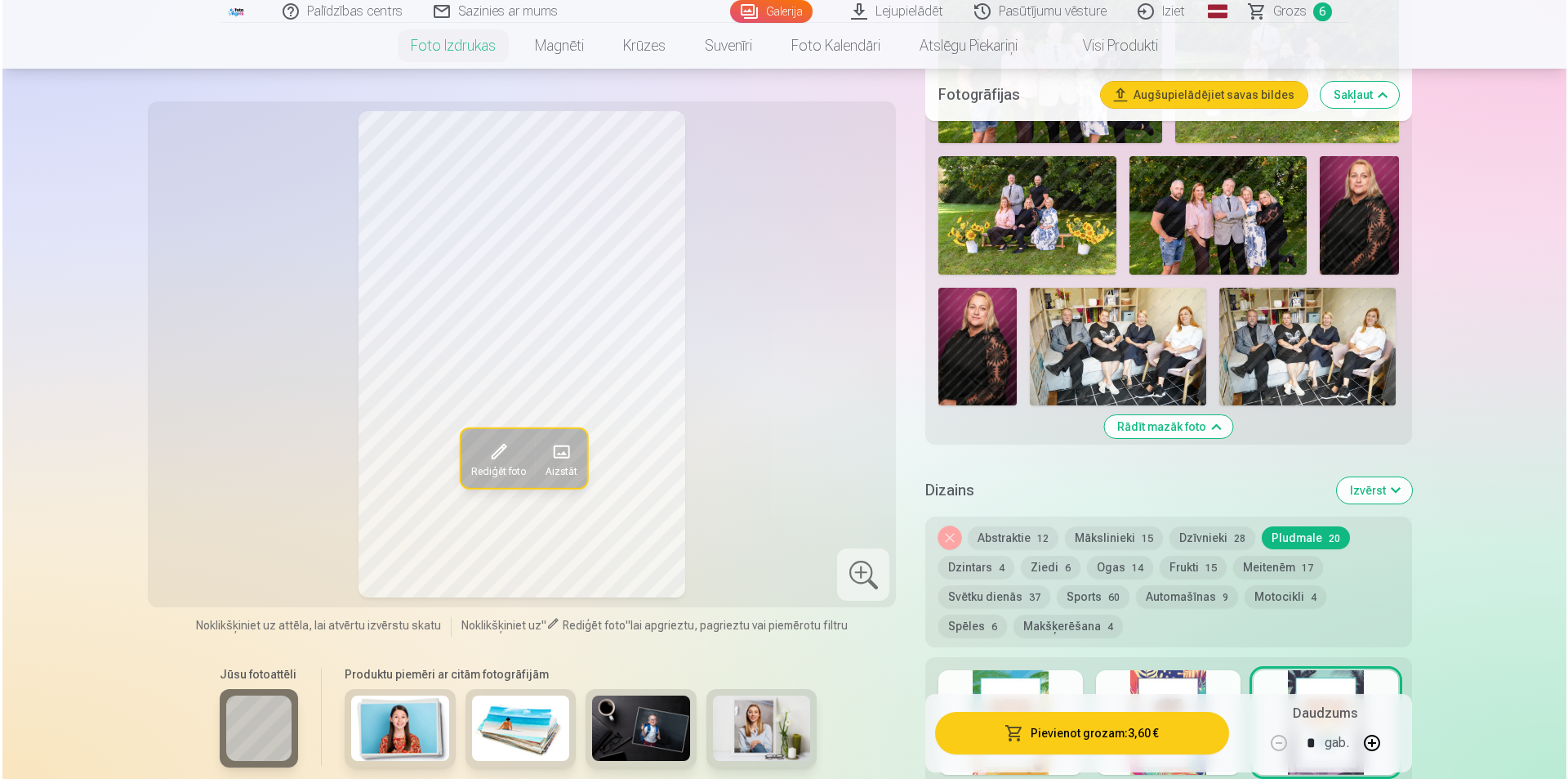
scroll to position [1225, 0]
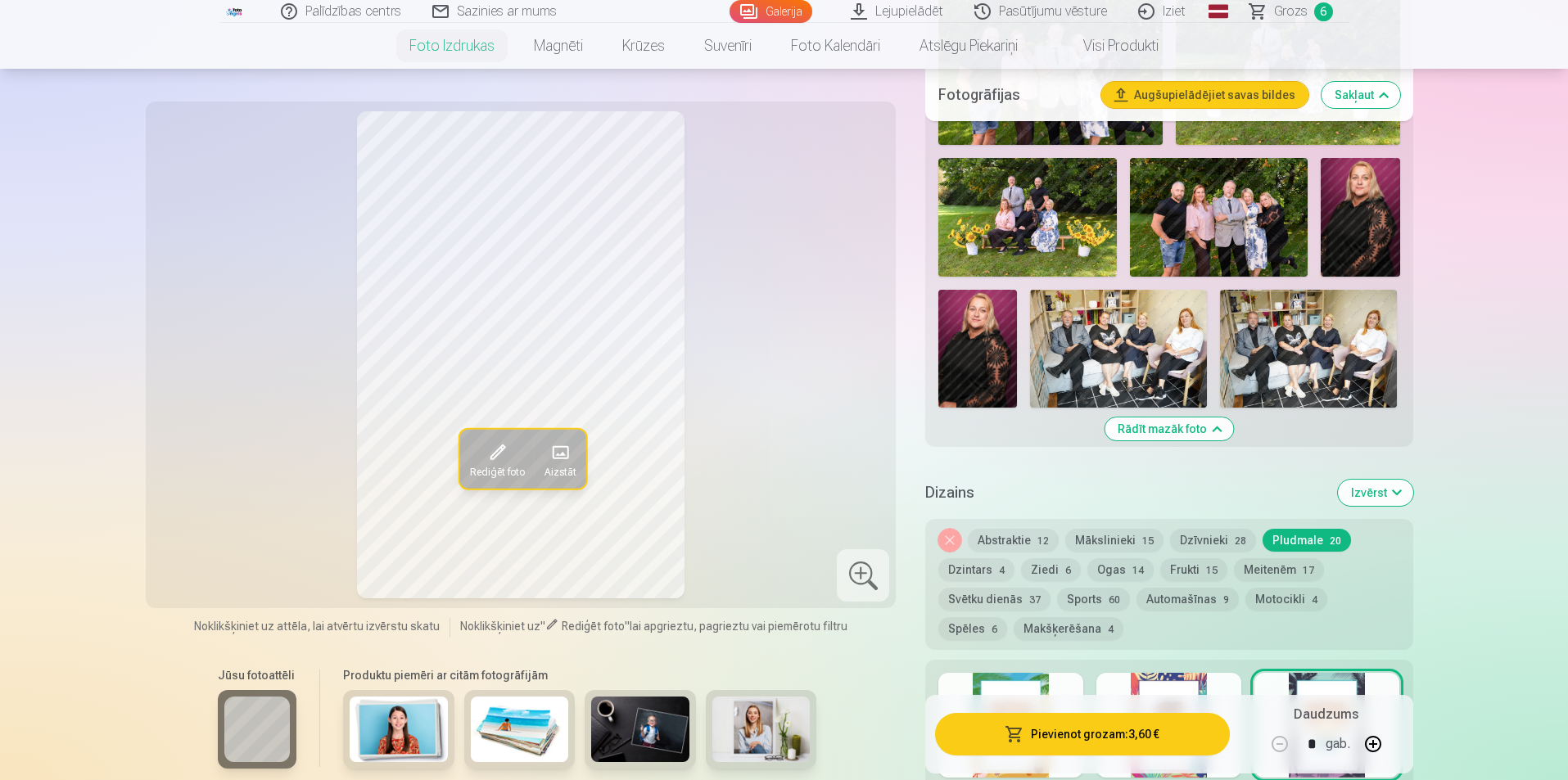
click at [1094, 730] on button "Pievienot grozam : 3,60 €" at bounding box center [1082, 734] width 294 height 43
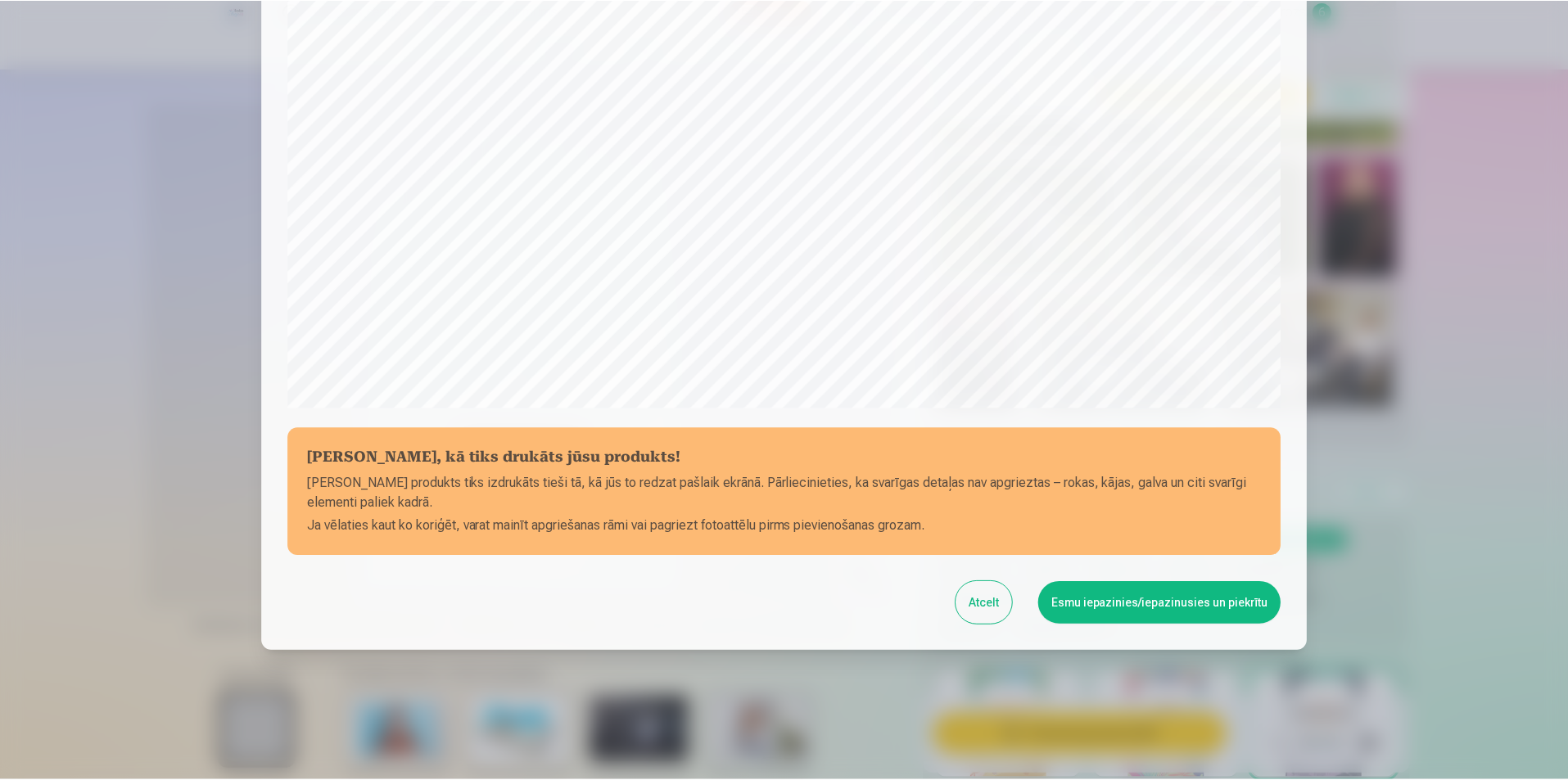
scroll to position [399, 0]
click at [1133, 596] on button "Esmu iepazinies/iepazinusies un piekrītu" at bounding box center [1162, 601] width 243 height 43
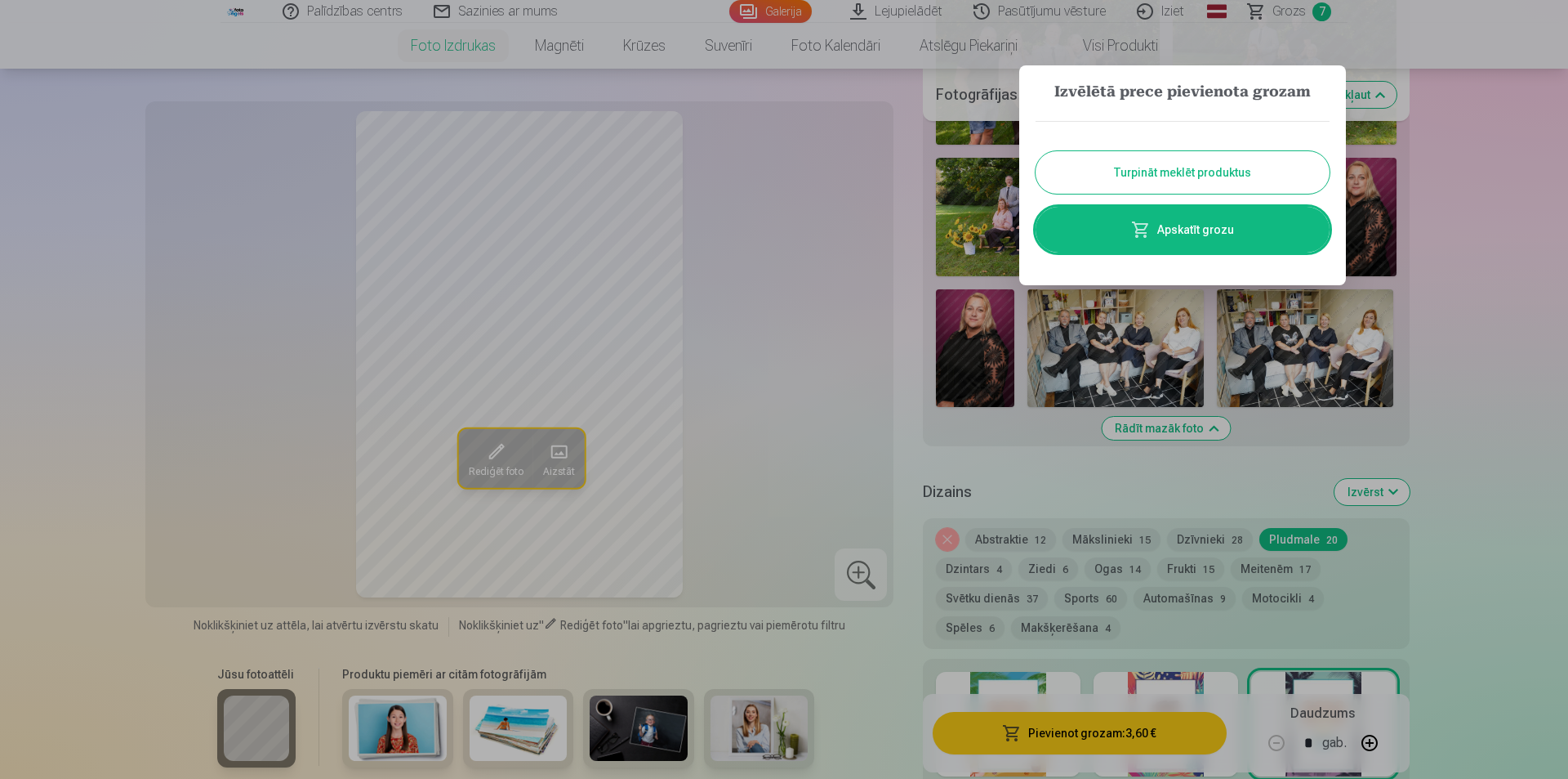
click at [1216, 224] on link "Apskatīt grozu" at bounding box center [1182, 230] width 294 height 45
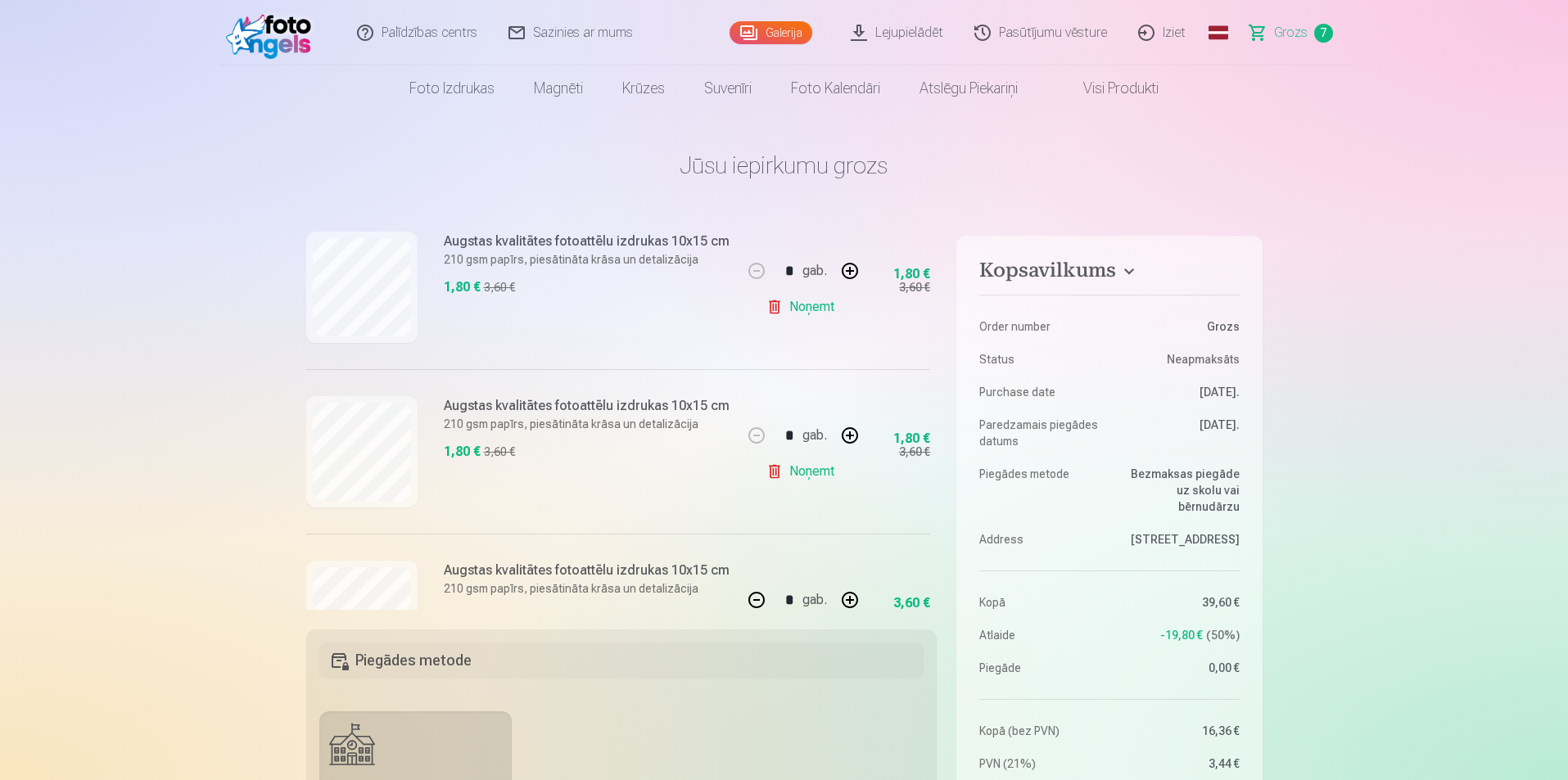
scroll to position [736, 0]
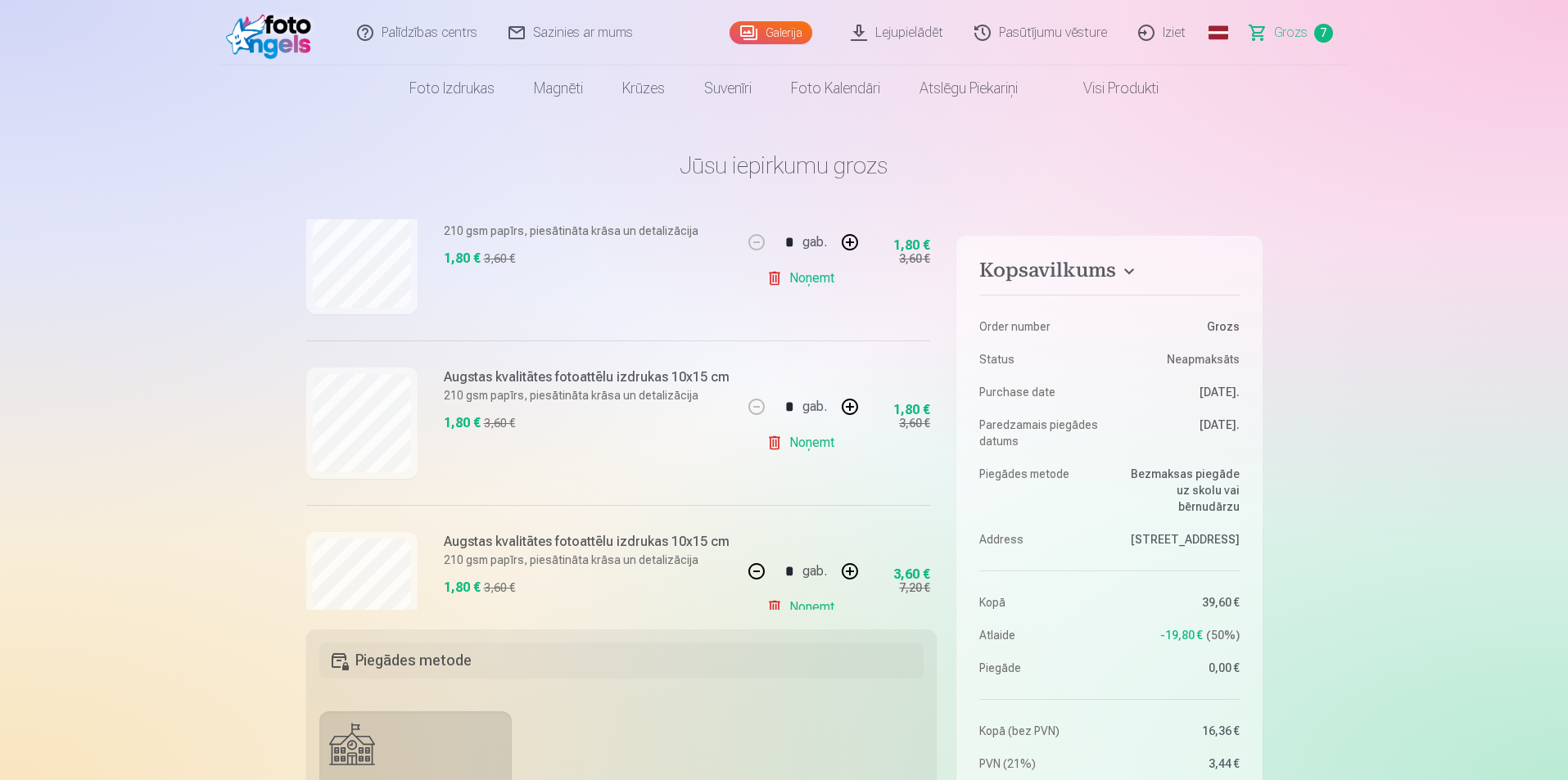
click at [807, 438] on link "Noņemt" at bounding box center [803, 442] width 74 height 32
type input "*"
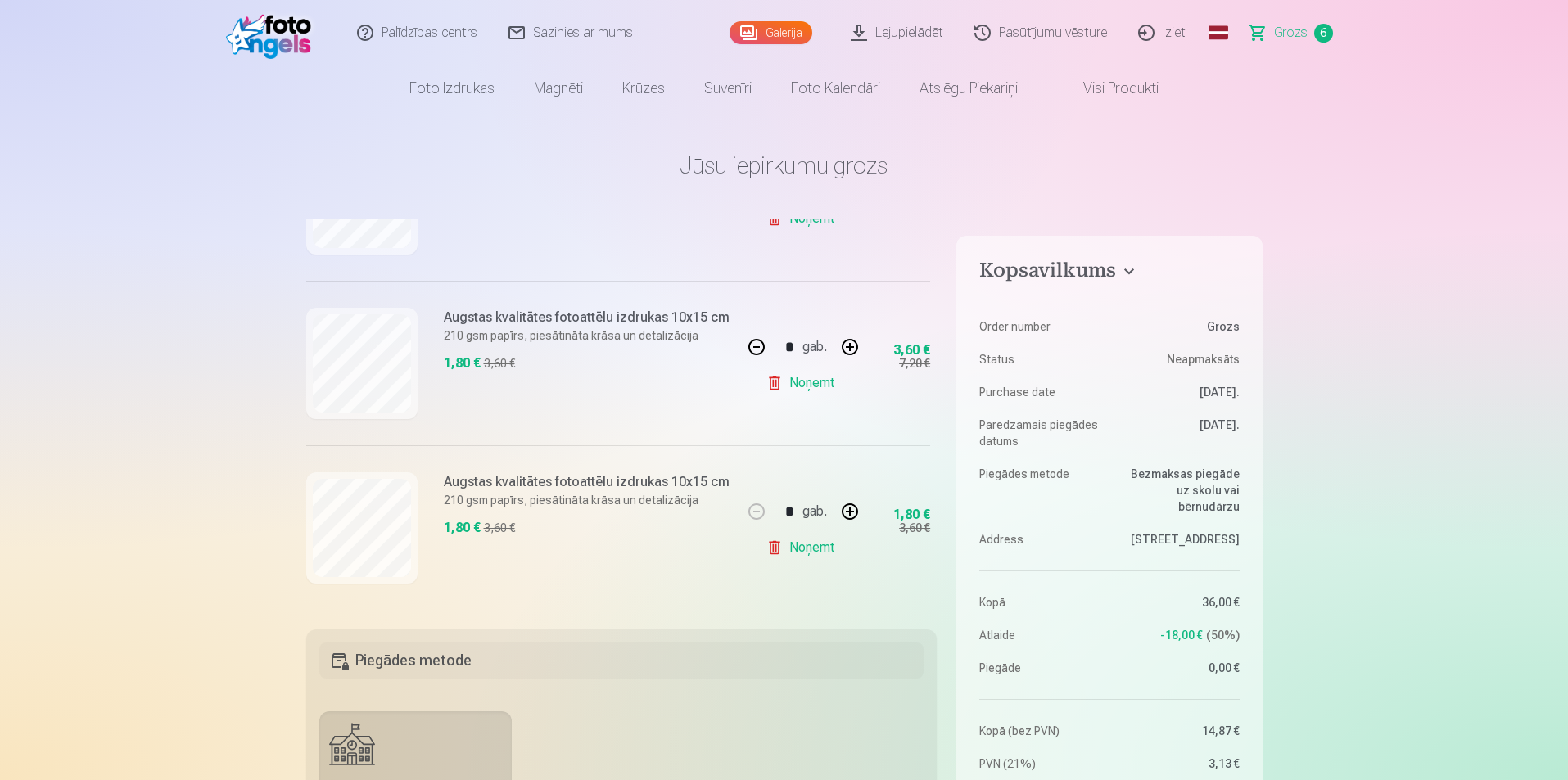
click at [752, 342] on button "button" at bounding box center [756, 346] width 39 height 39
type input "*"
click at [797, 379] on link "Noņemt" at bounding box center [803, 382] width 74 height 32
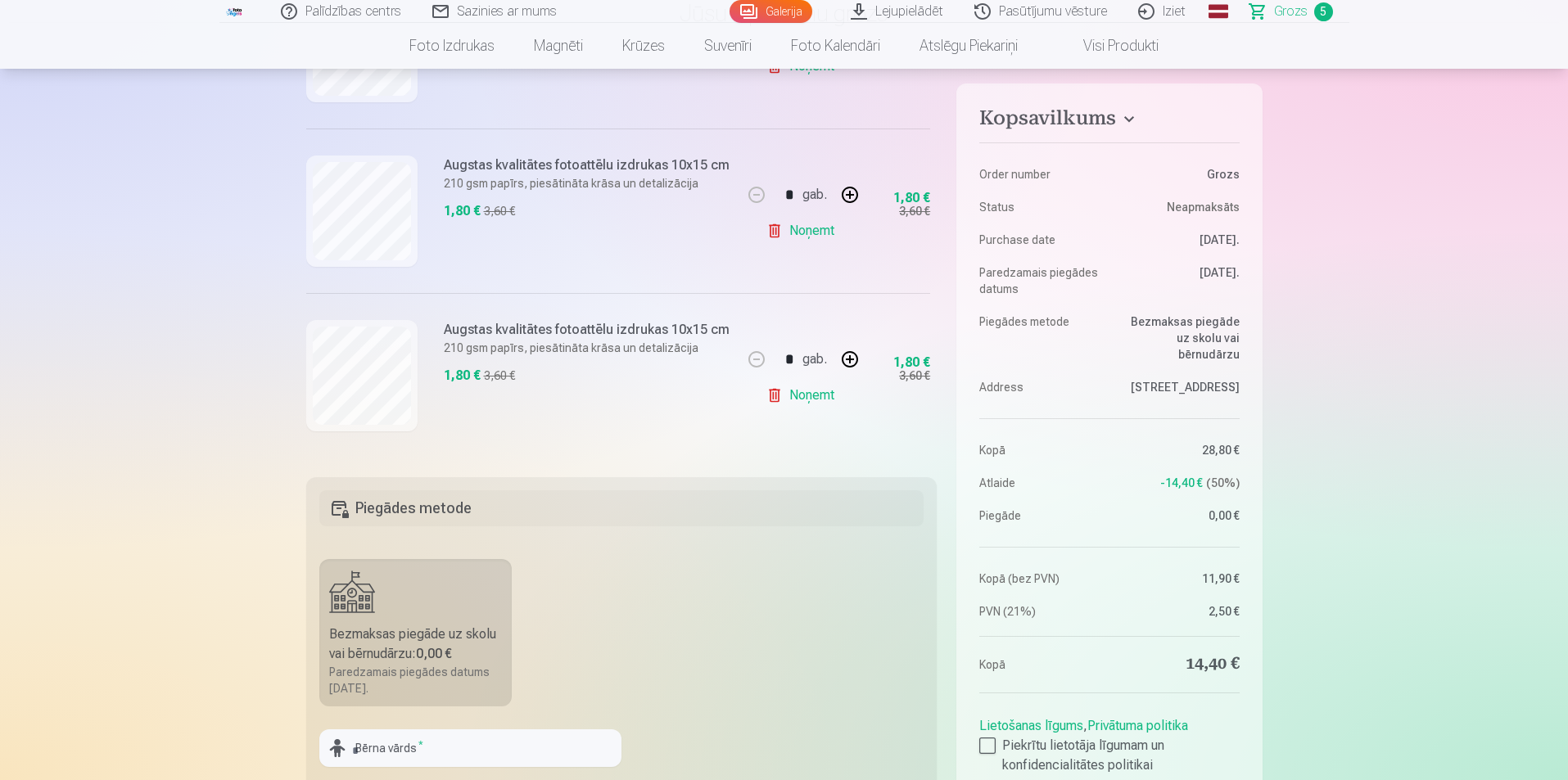
scroll to position [246, 0]
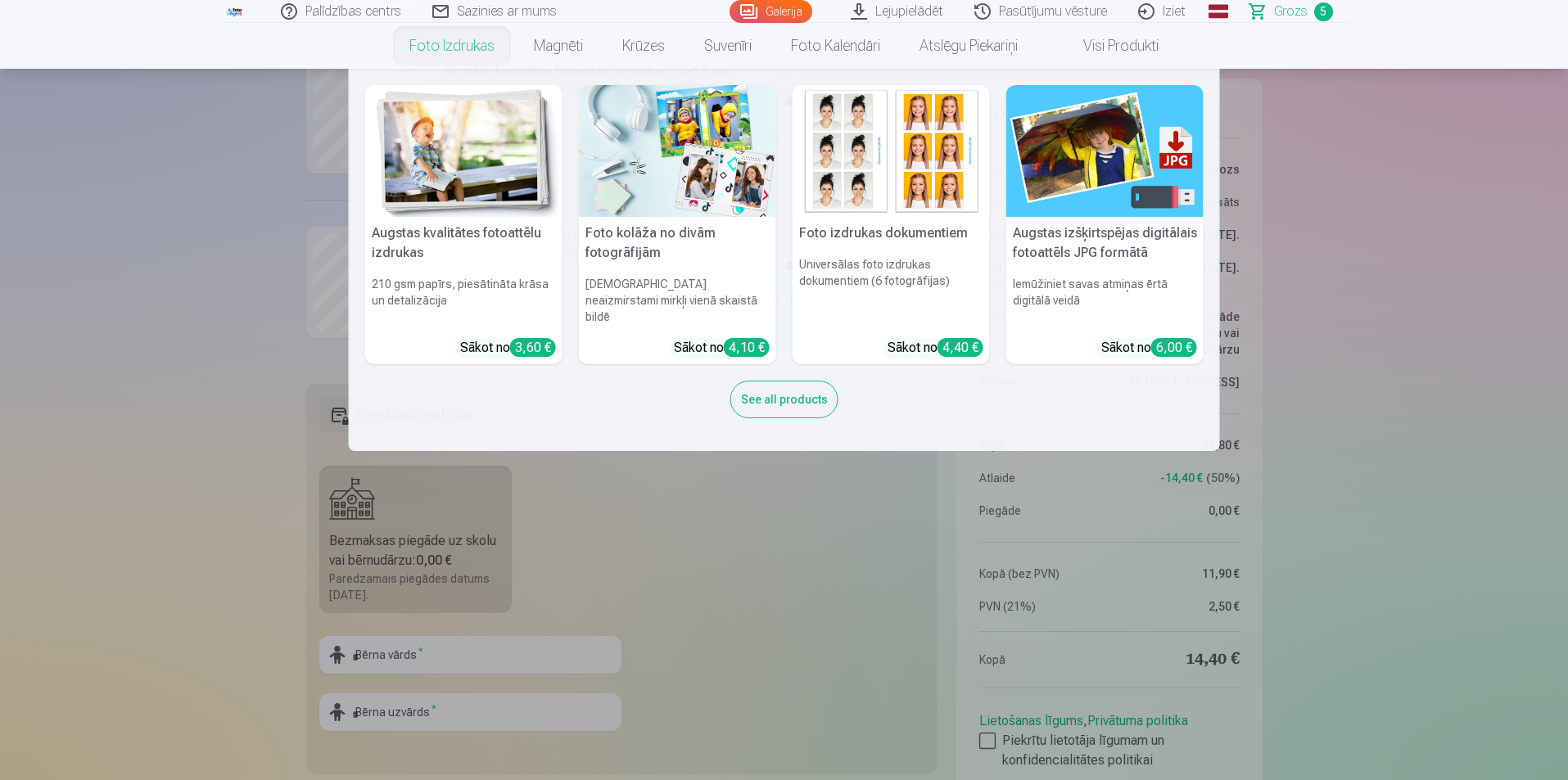
click at [485, 182] on img at bounding box center [463, 150] width 197 height 132
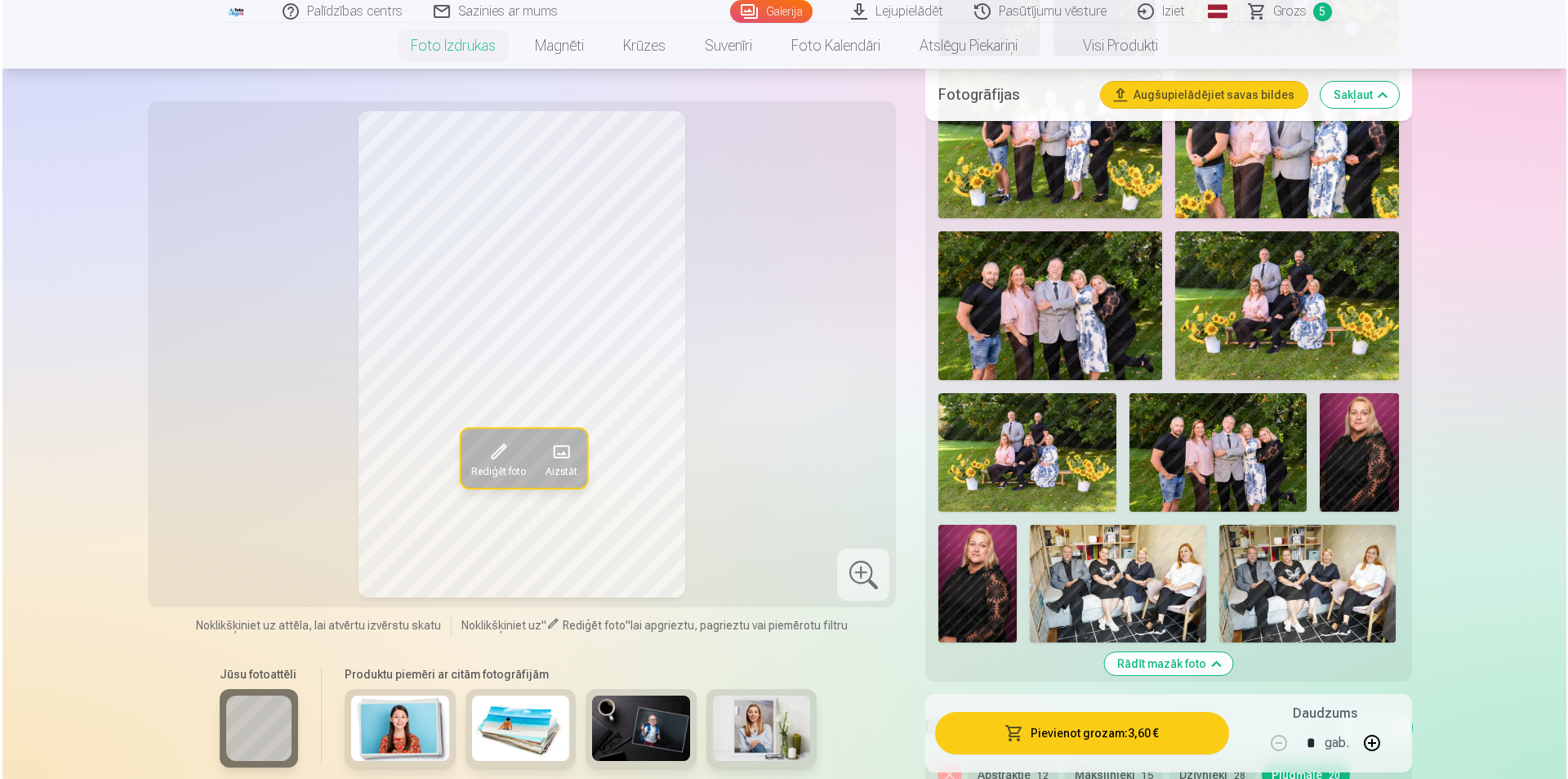
scroll to position [981, 0]
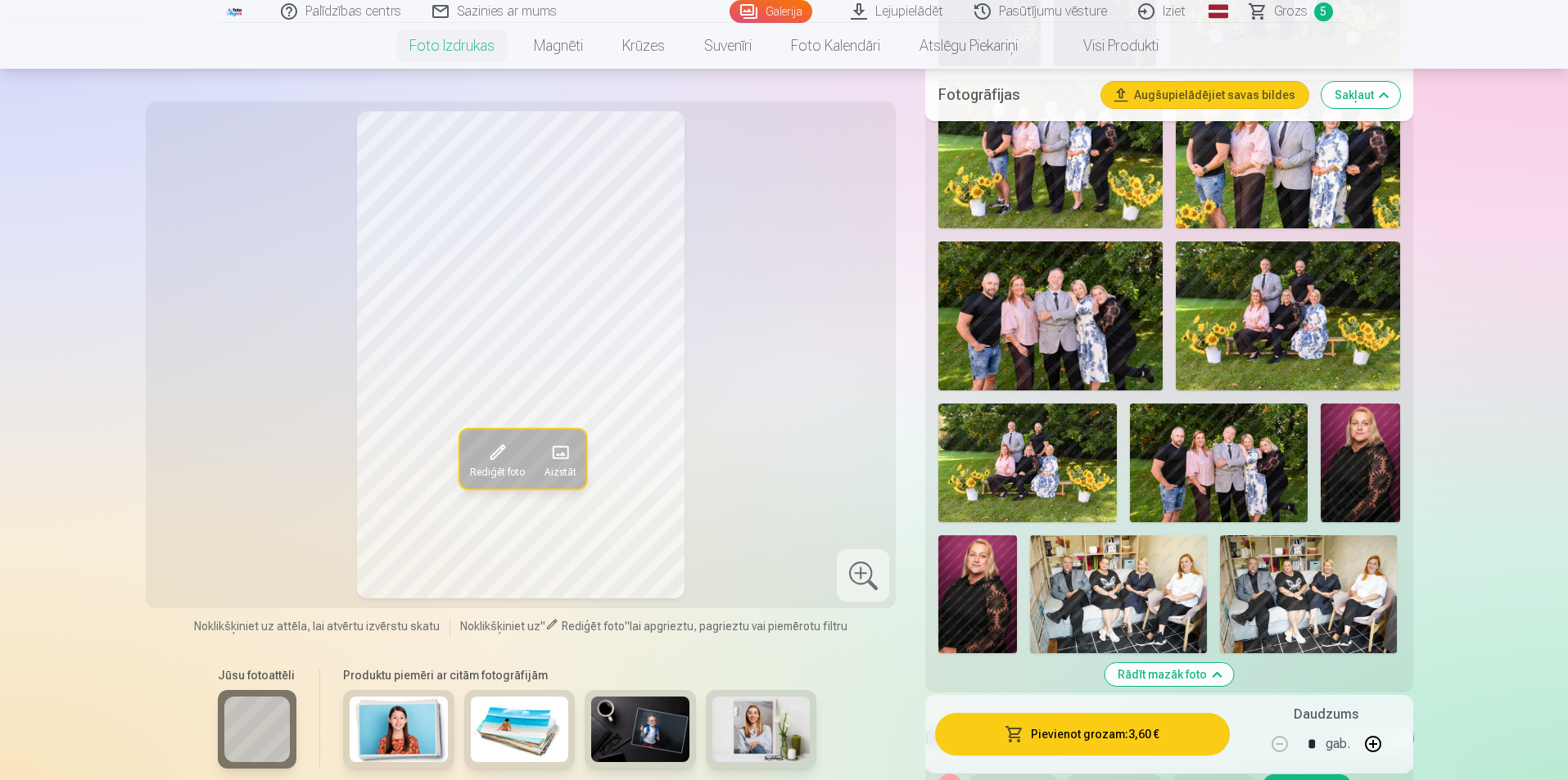
click at [568, 449] on span at bounding box center [559, 452] width 26 height 26
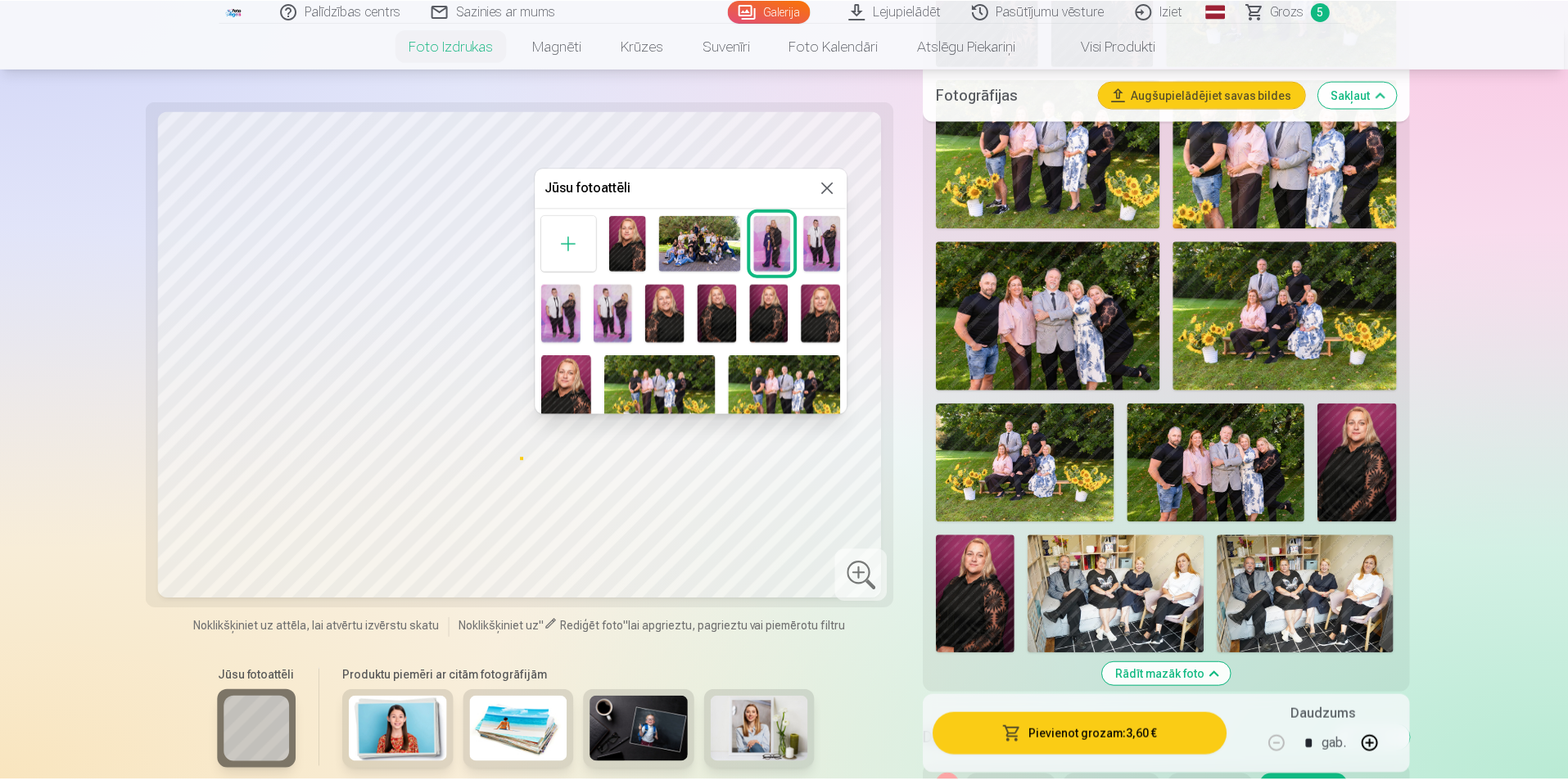
scroll to position [0, 0]
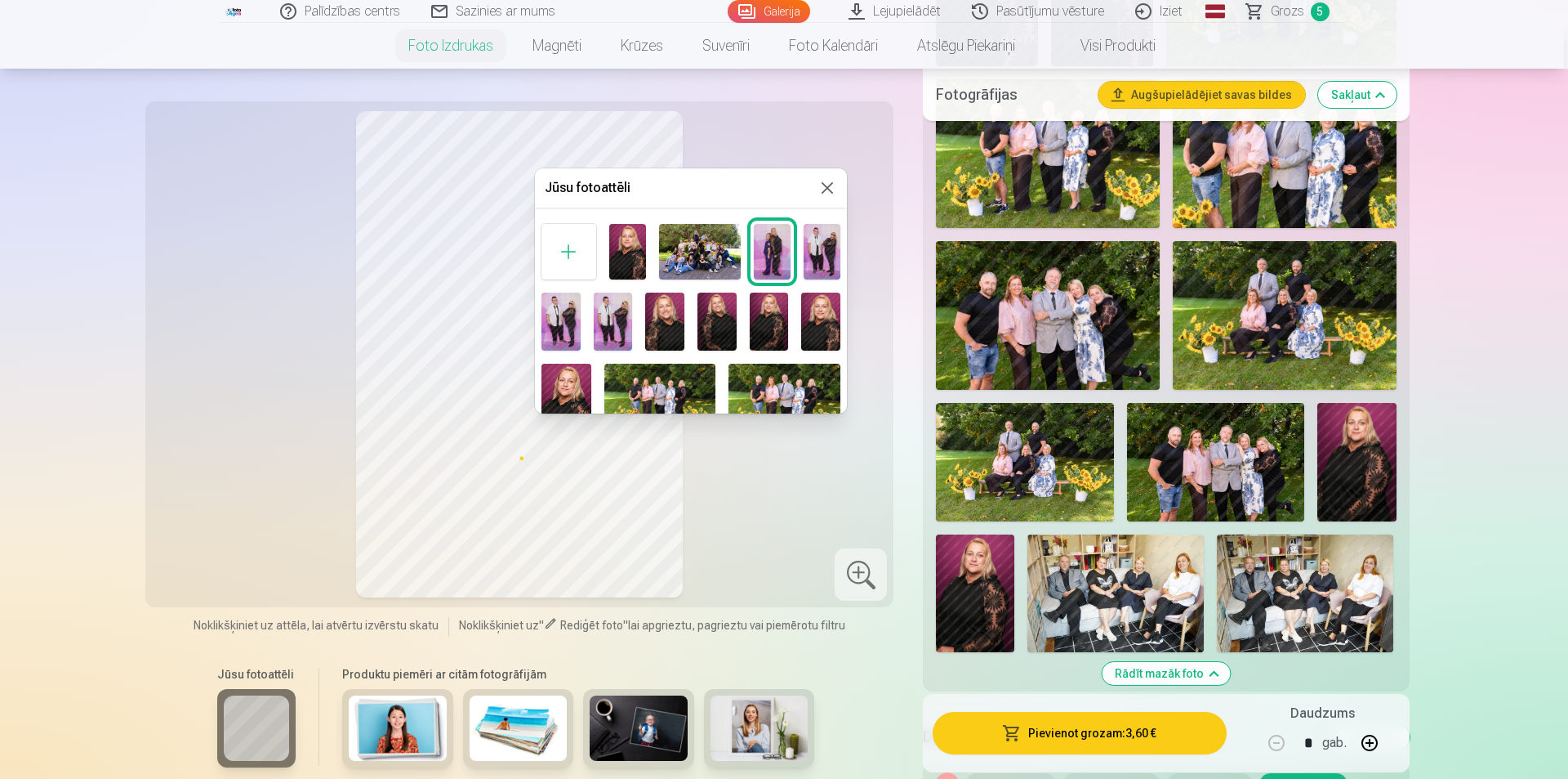
click at [567, 45] on div at bounding box center [784, 390] width 1568 height 779
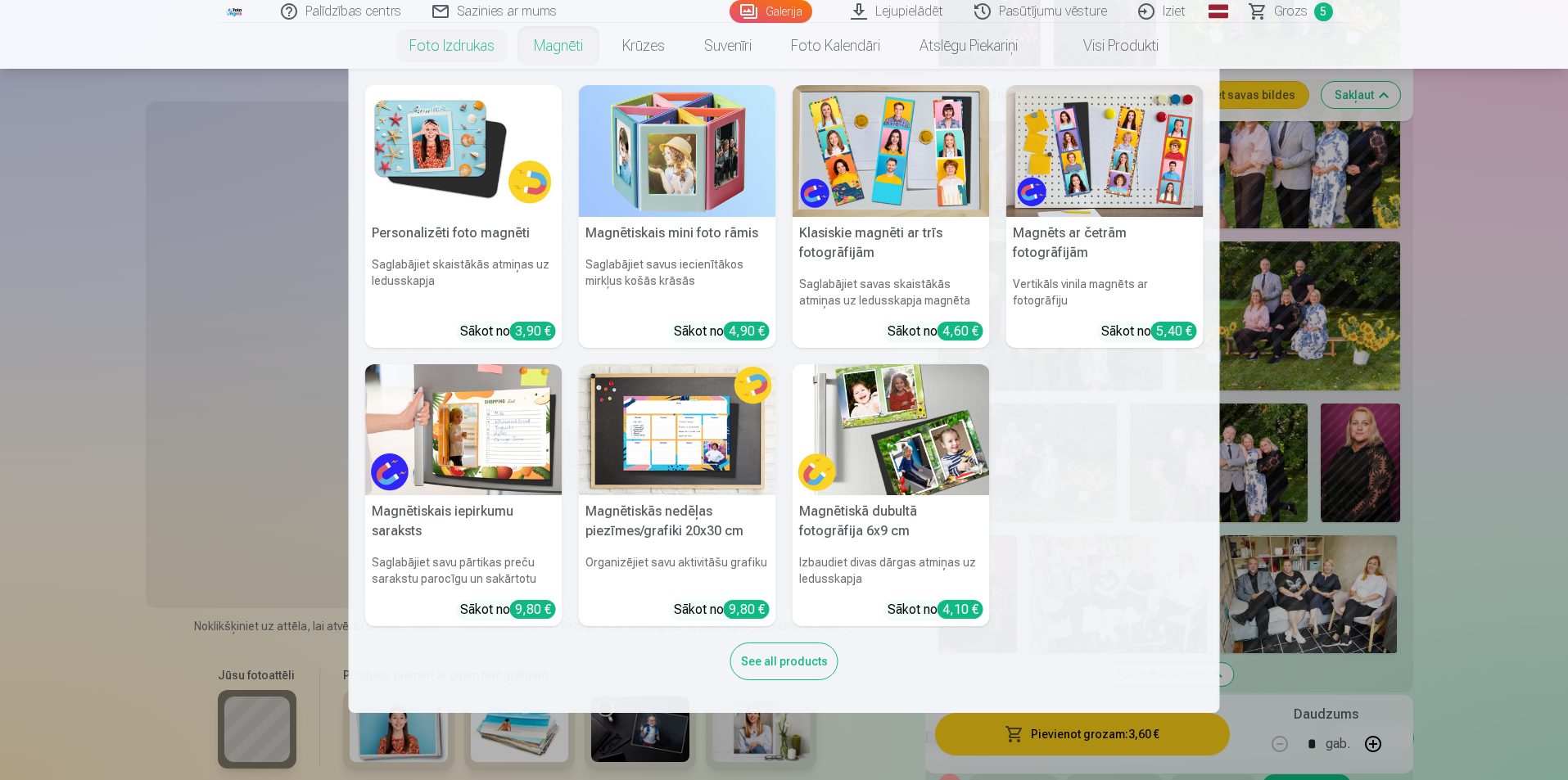
click at [477, 250] on h6 "Saglabājiet skaistākās atmiņas uz ledusskapja" at bounding box center [463, 282] width 197 height 66
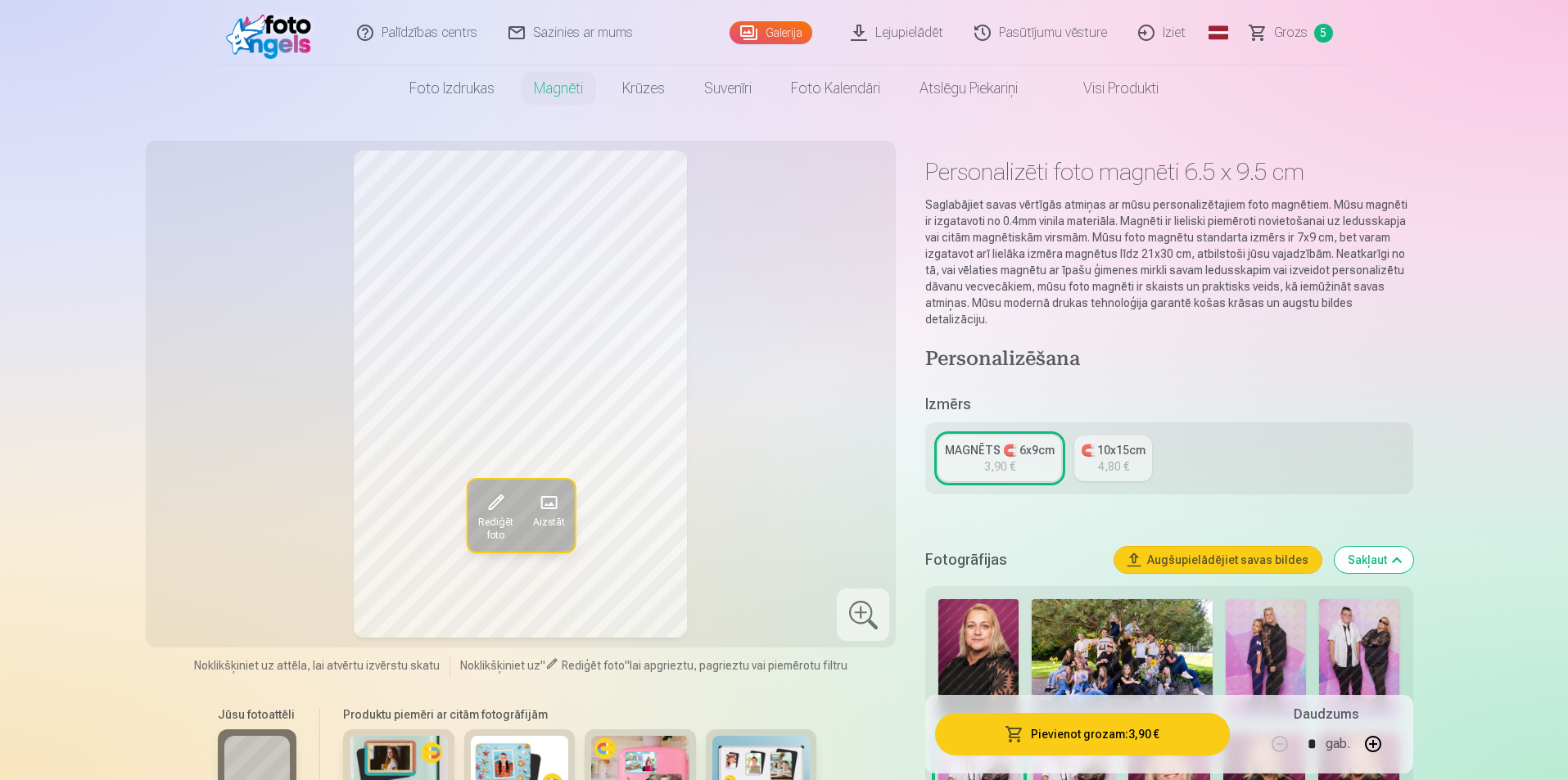
click at [552, 498] on span at bounding box center [548, 503] width 26 height 26
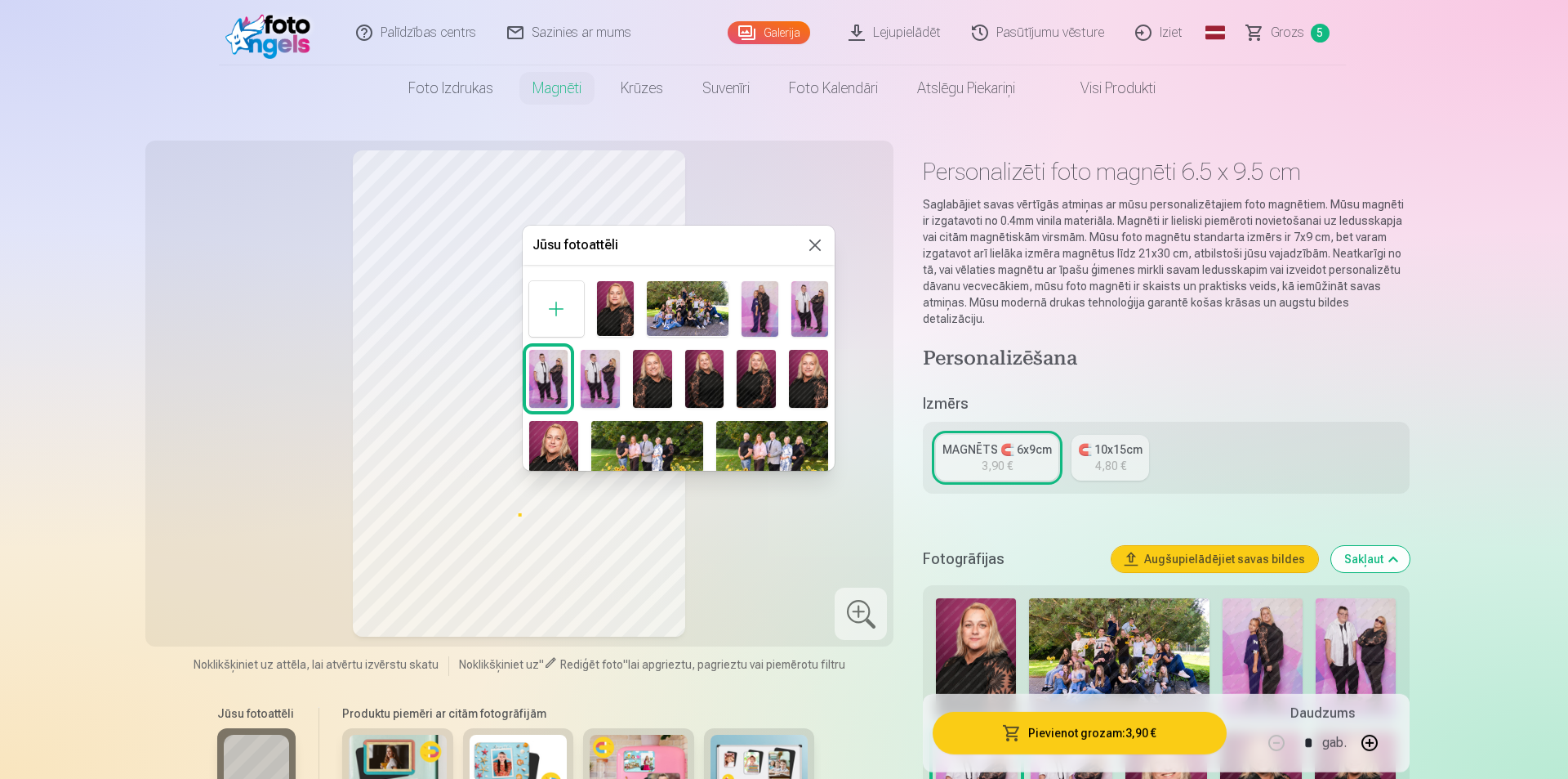
click at [758, 297] on img at bounding box center [760, 308] width 37 height 55
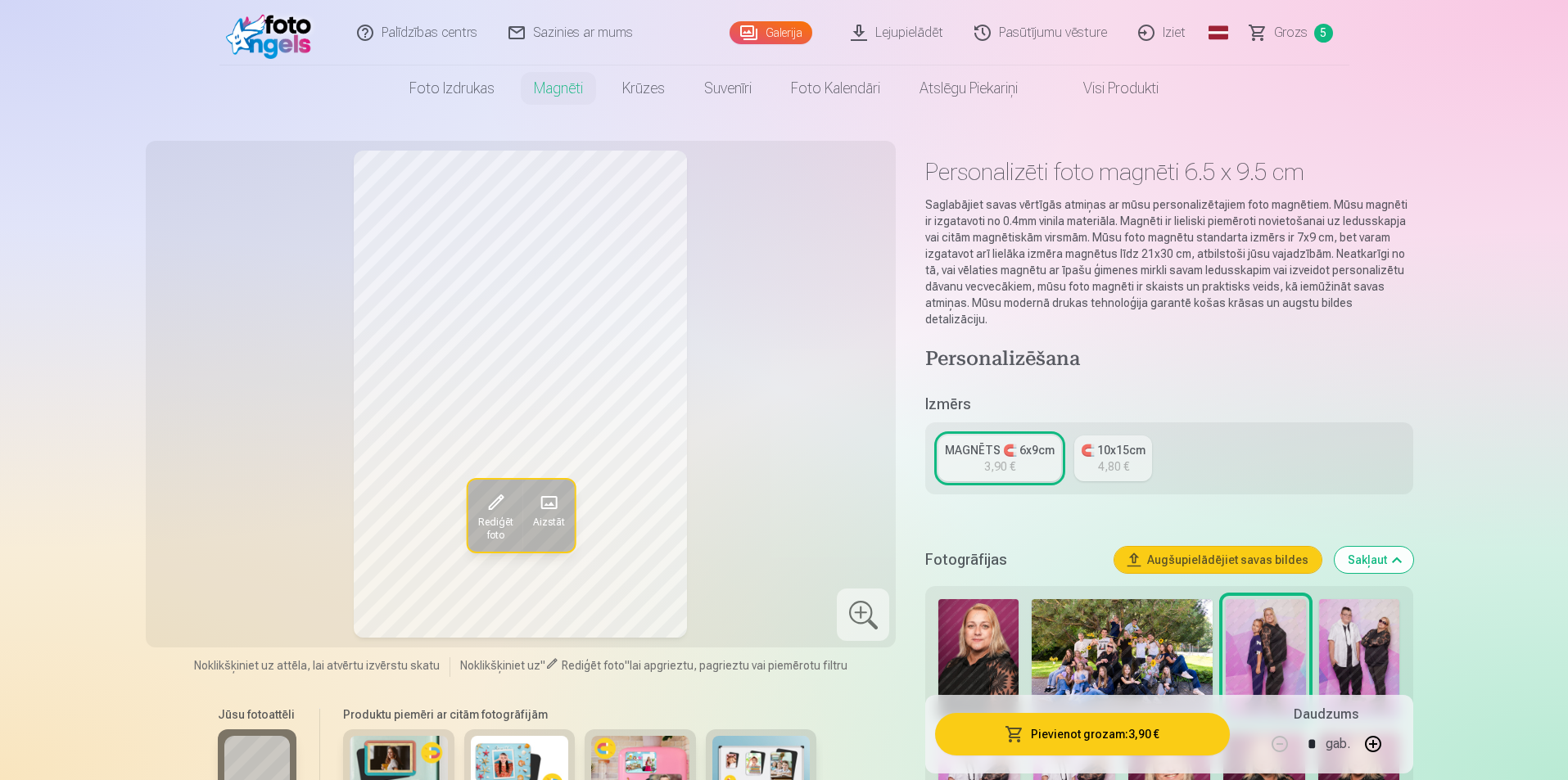
click at [497, 510] on span at bounding box center [494, 503] width 26 height 26
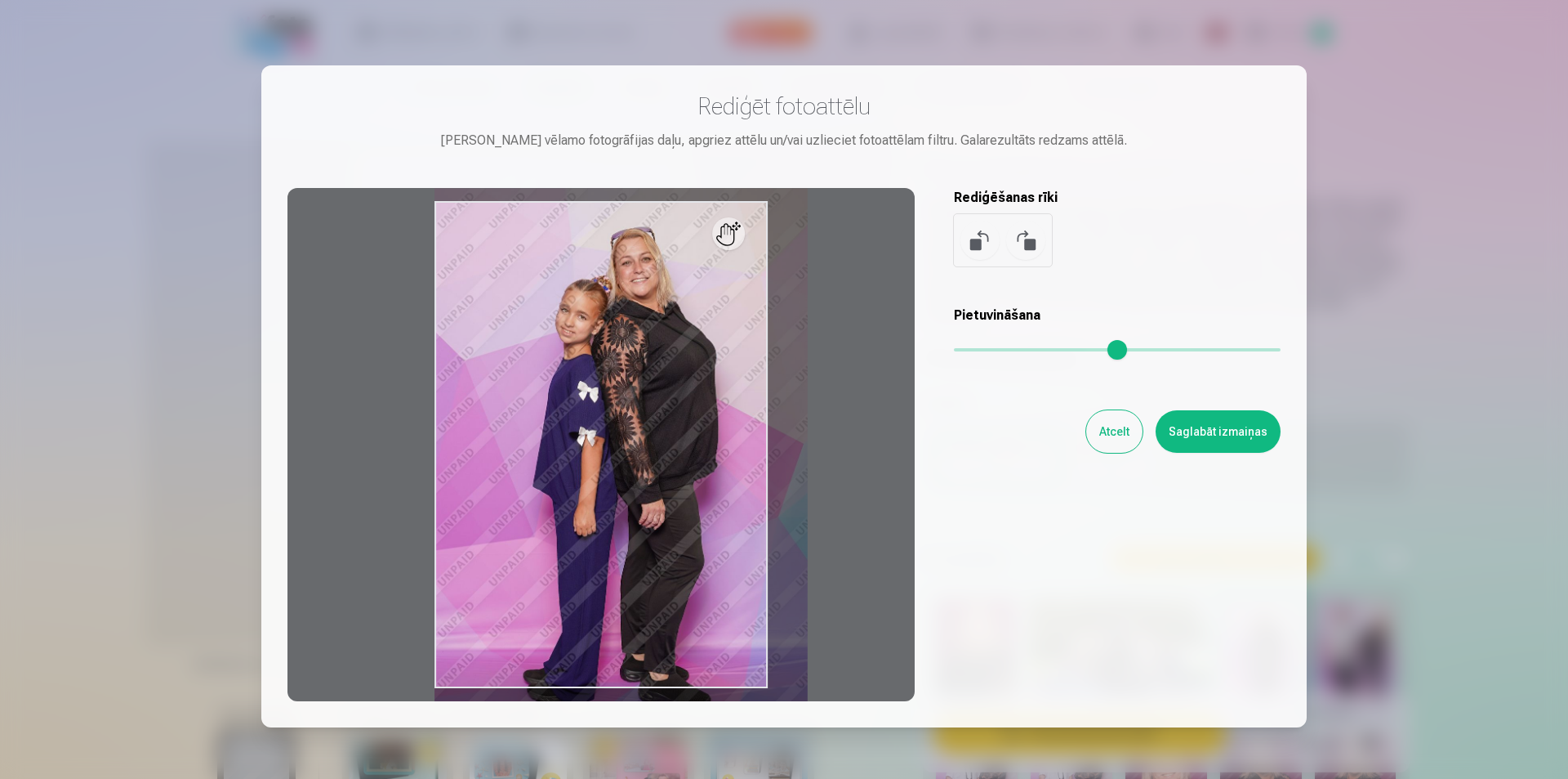
click at [979, 348] on input "range" at bounding box center [1118, 350] width 327 height 3
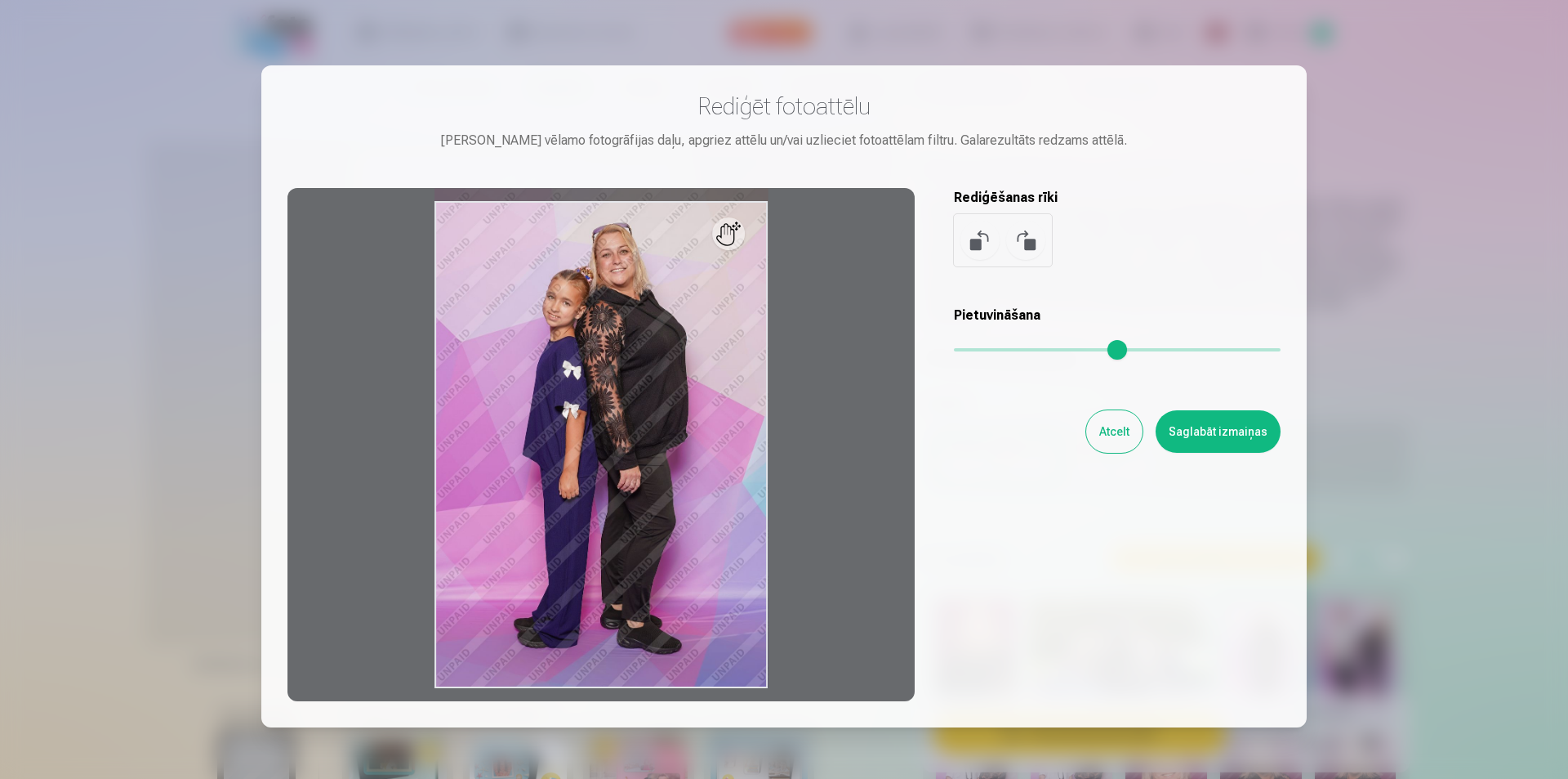
type input "*"
click at [961, 349] on input "range" at bounding box center [1118, 350] width 327 height 3
click at [1232, 430] on button "Saglabāt izmaiņas" at bounding box center [1218, 431] width 125 height 43
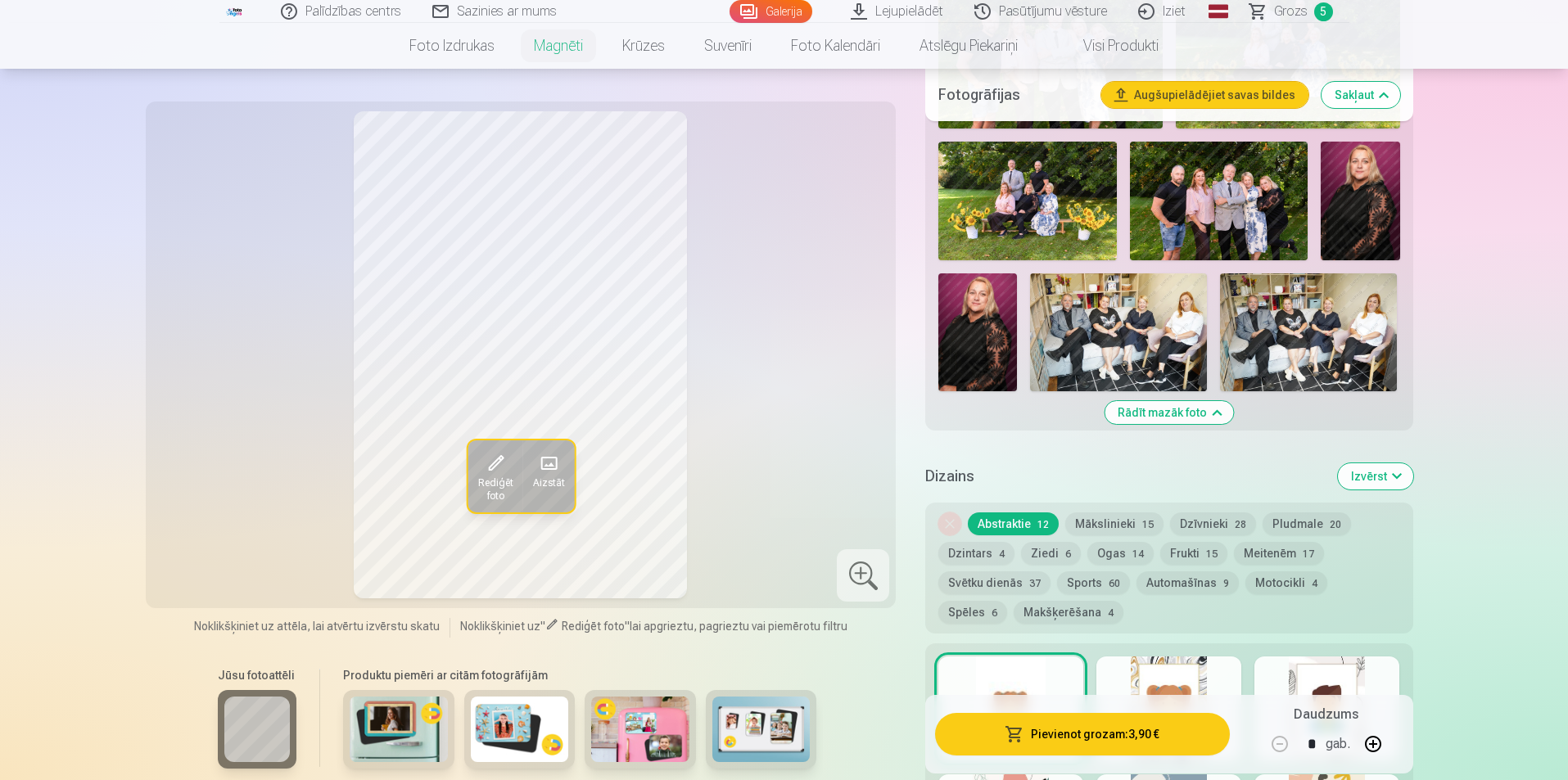
scroll to position [1473, 0]
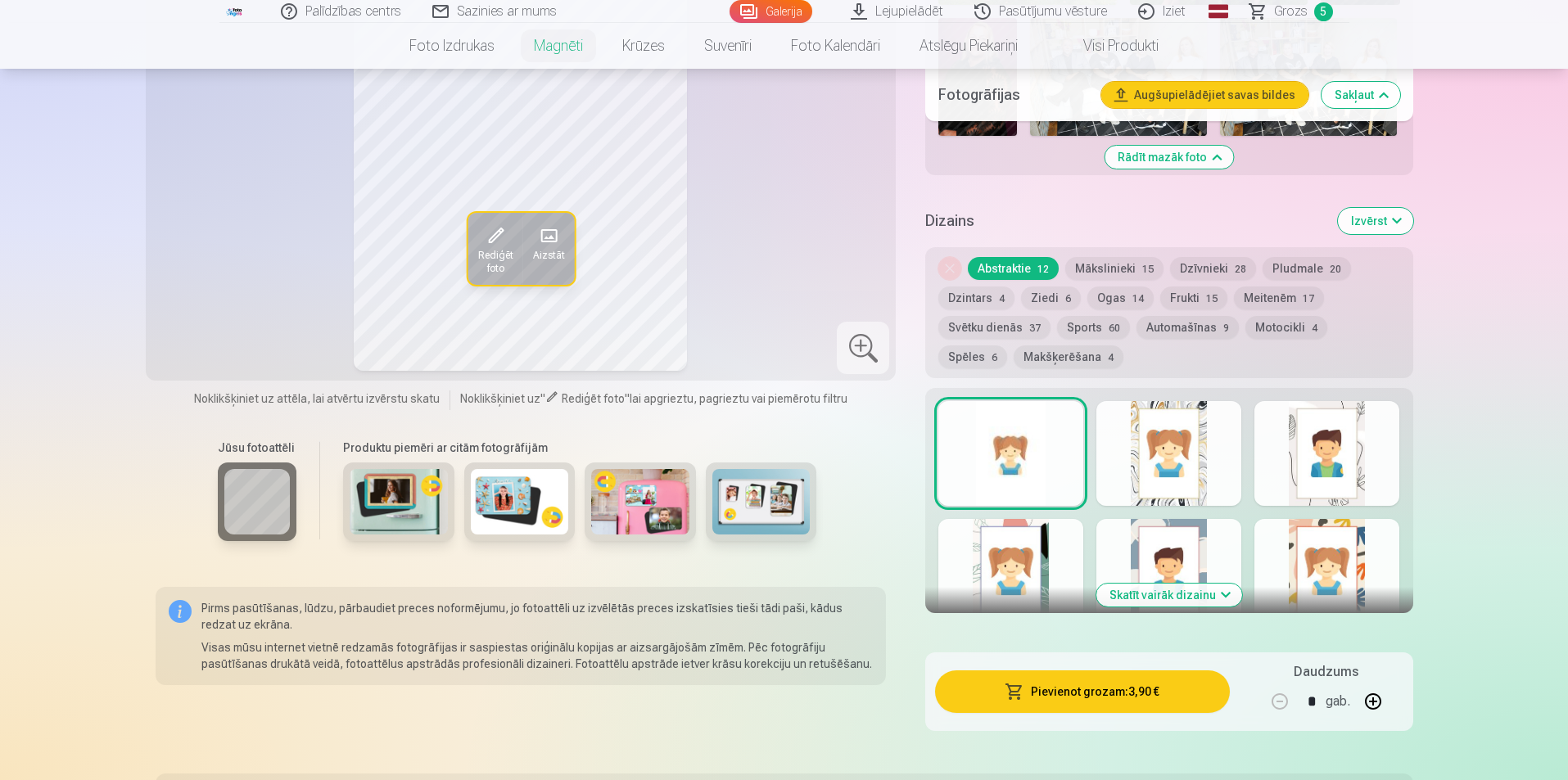
click at [1189, 286] on button "Frukti 15" at bounding box center [1194, 297] width 67 height 23
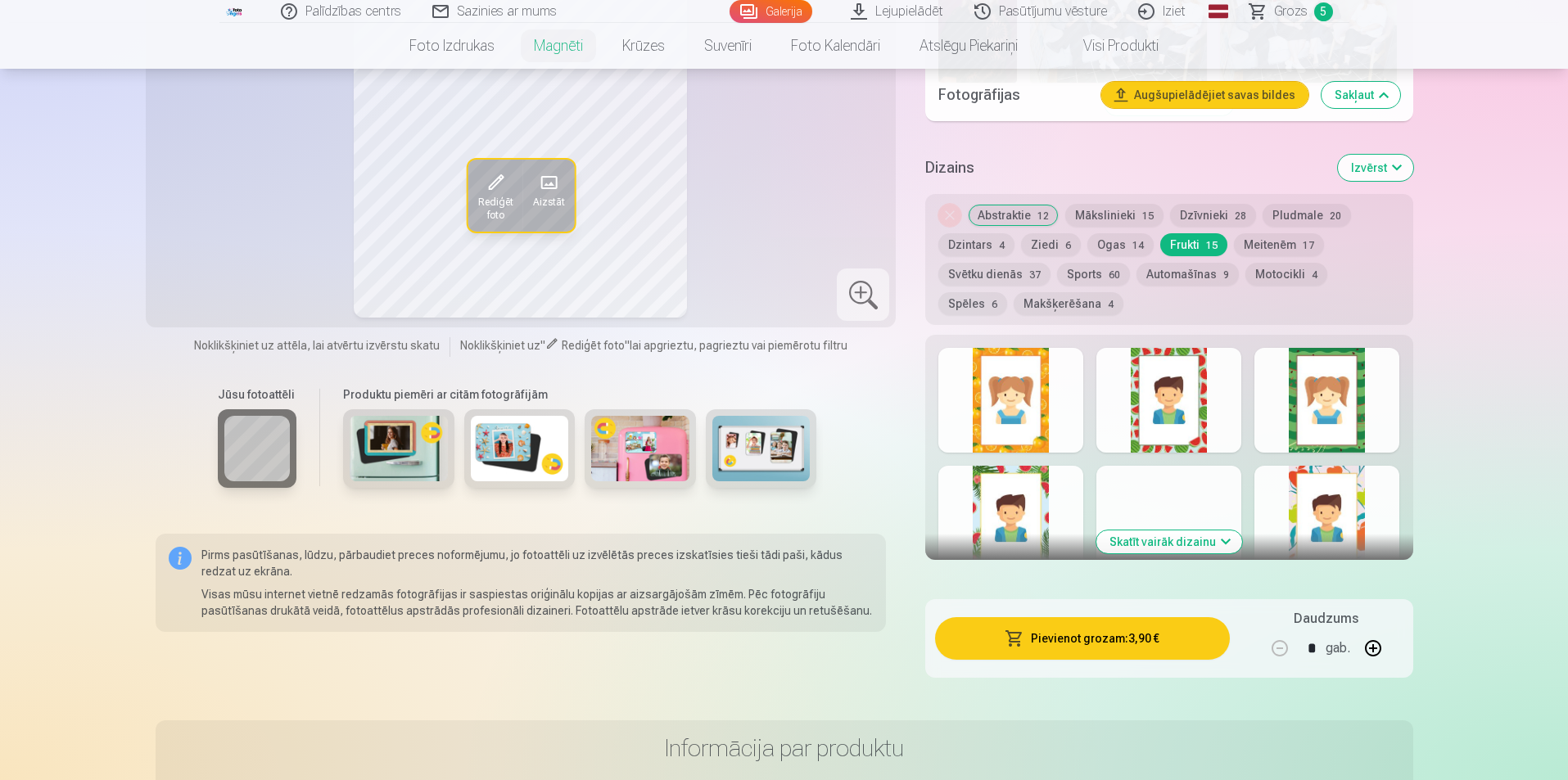
scroll to position [1555, 0]
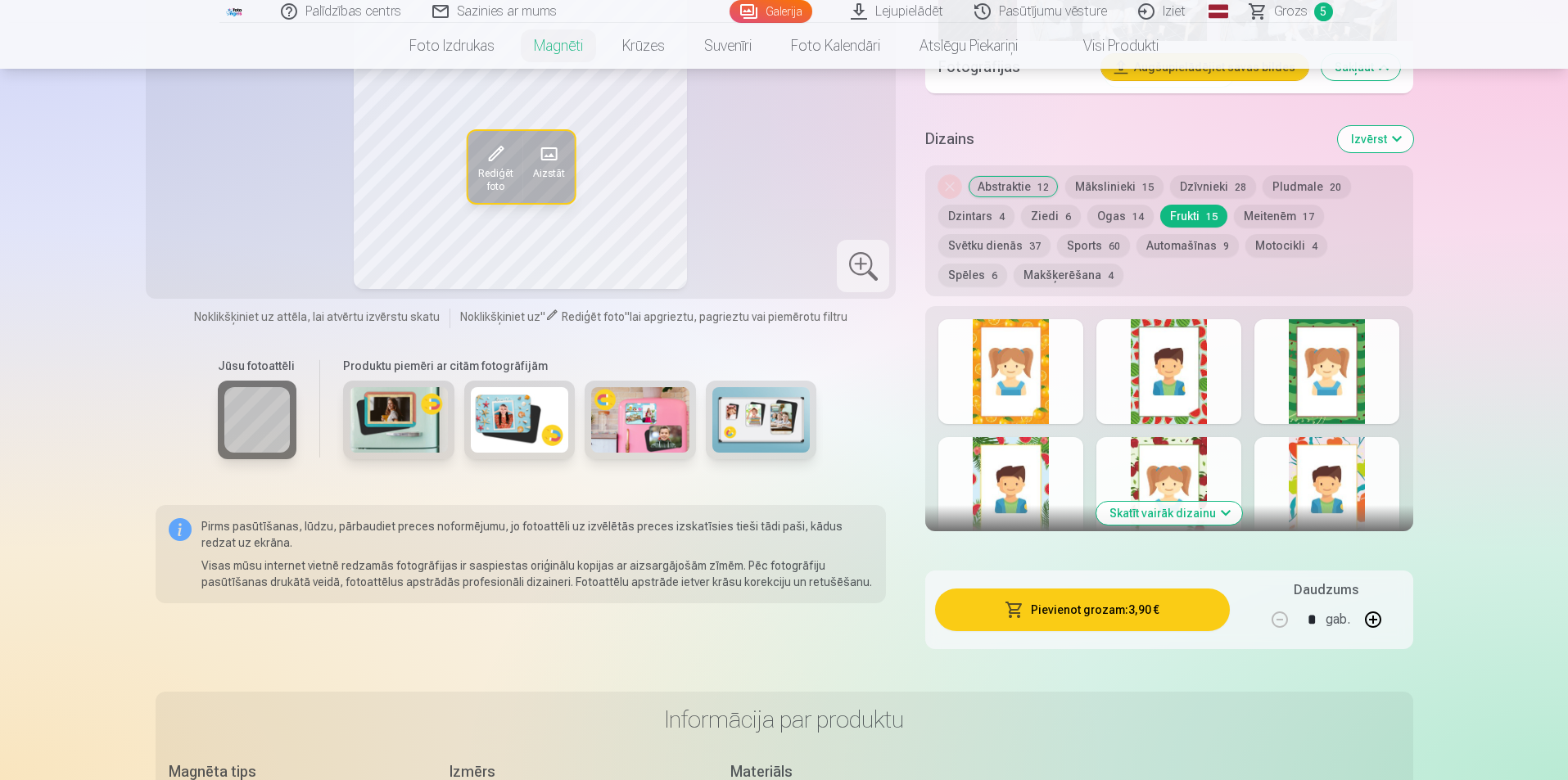
click at [1168, 502] on button "Skatīt vairāk dizainu" at bounding box center [1169, 513] width 146 height 23
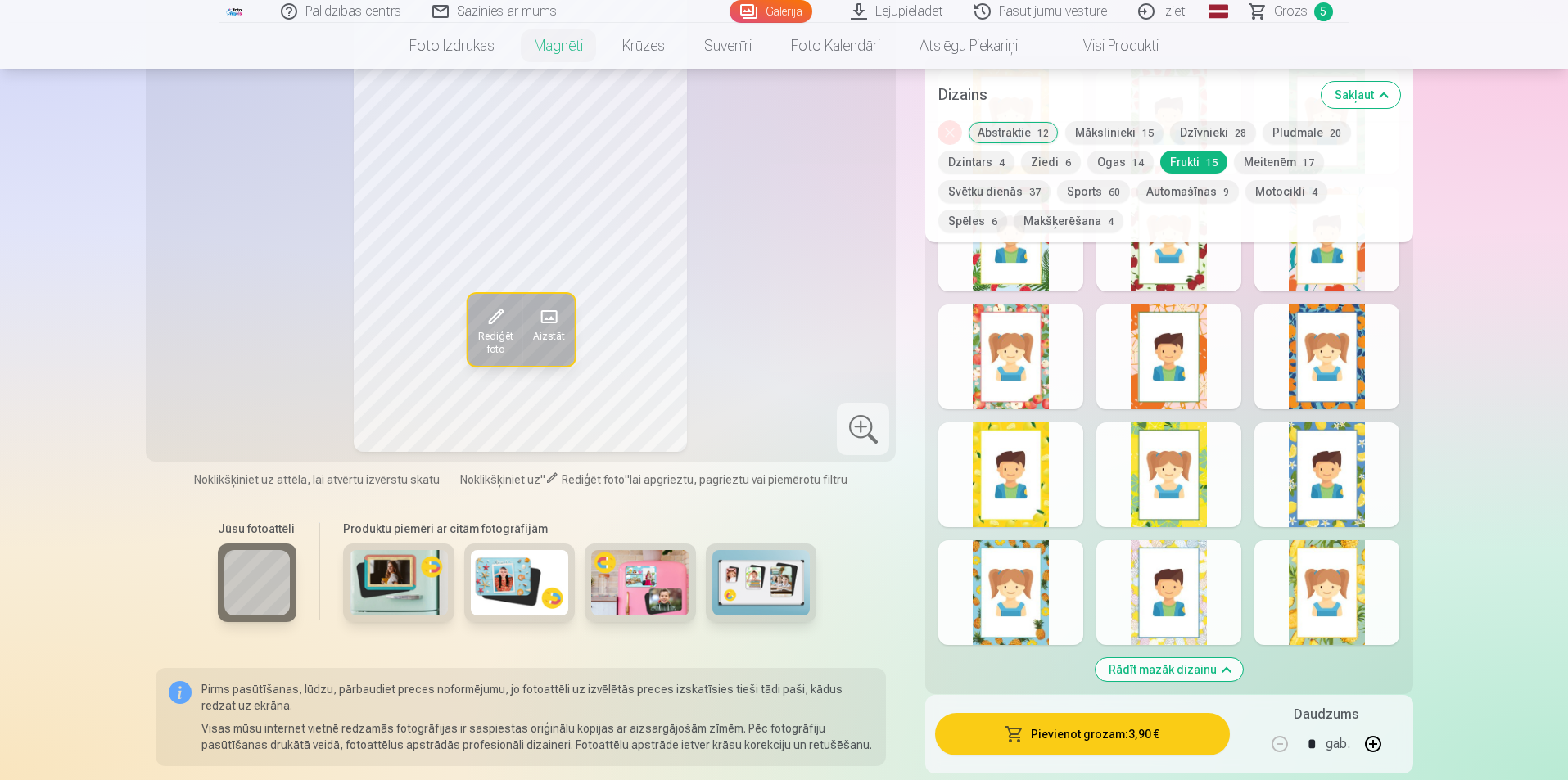
scroll to position [1800, 0]
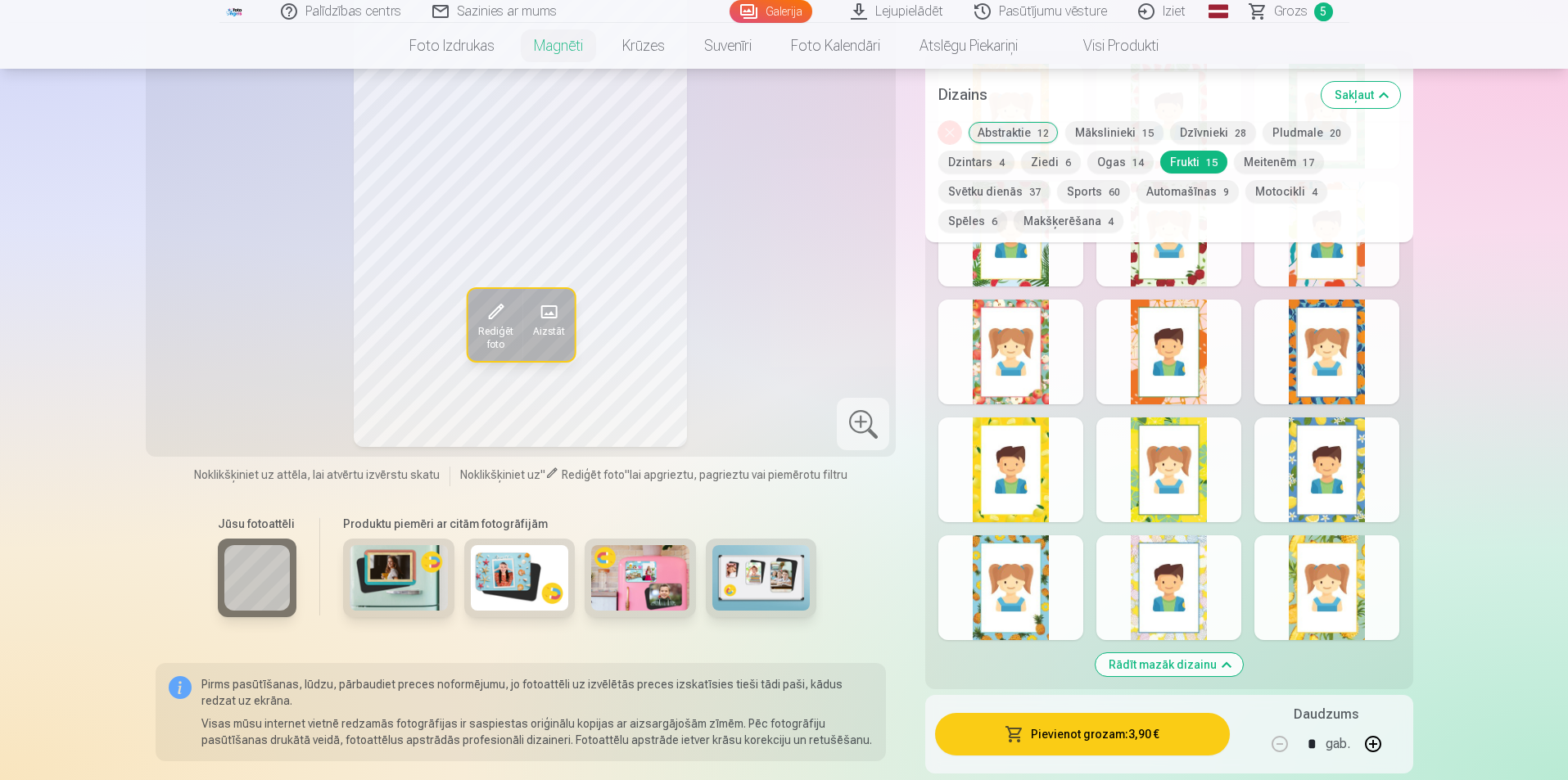
click at [1034, 564] on div at bounding box center [1011, 588] width 145 height 105
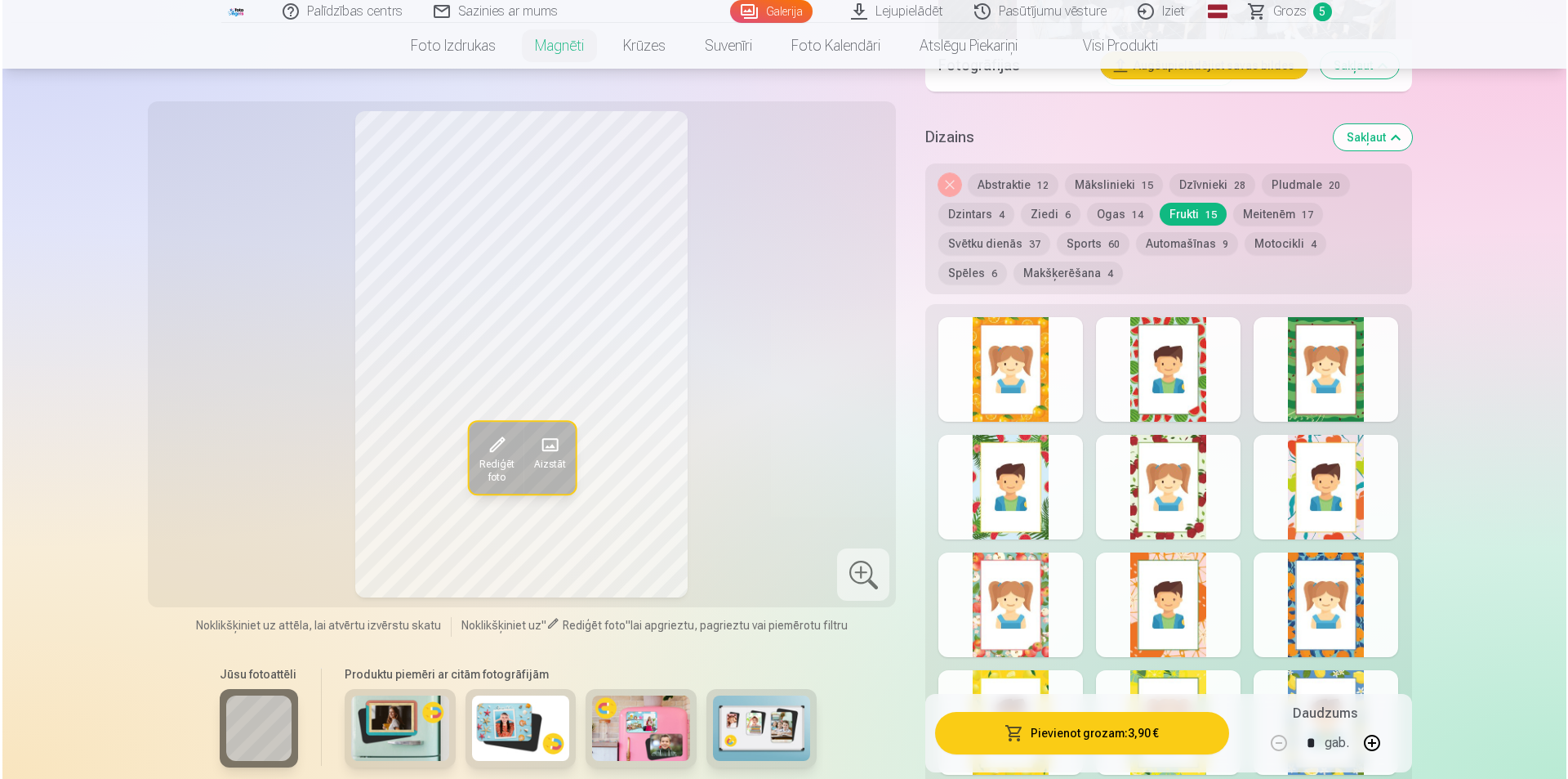
scroll to position [1553, 0]
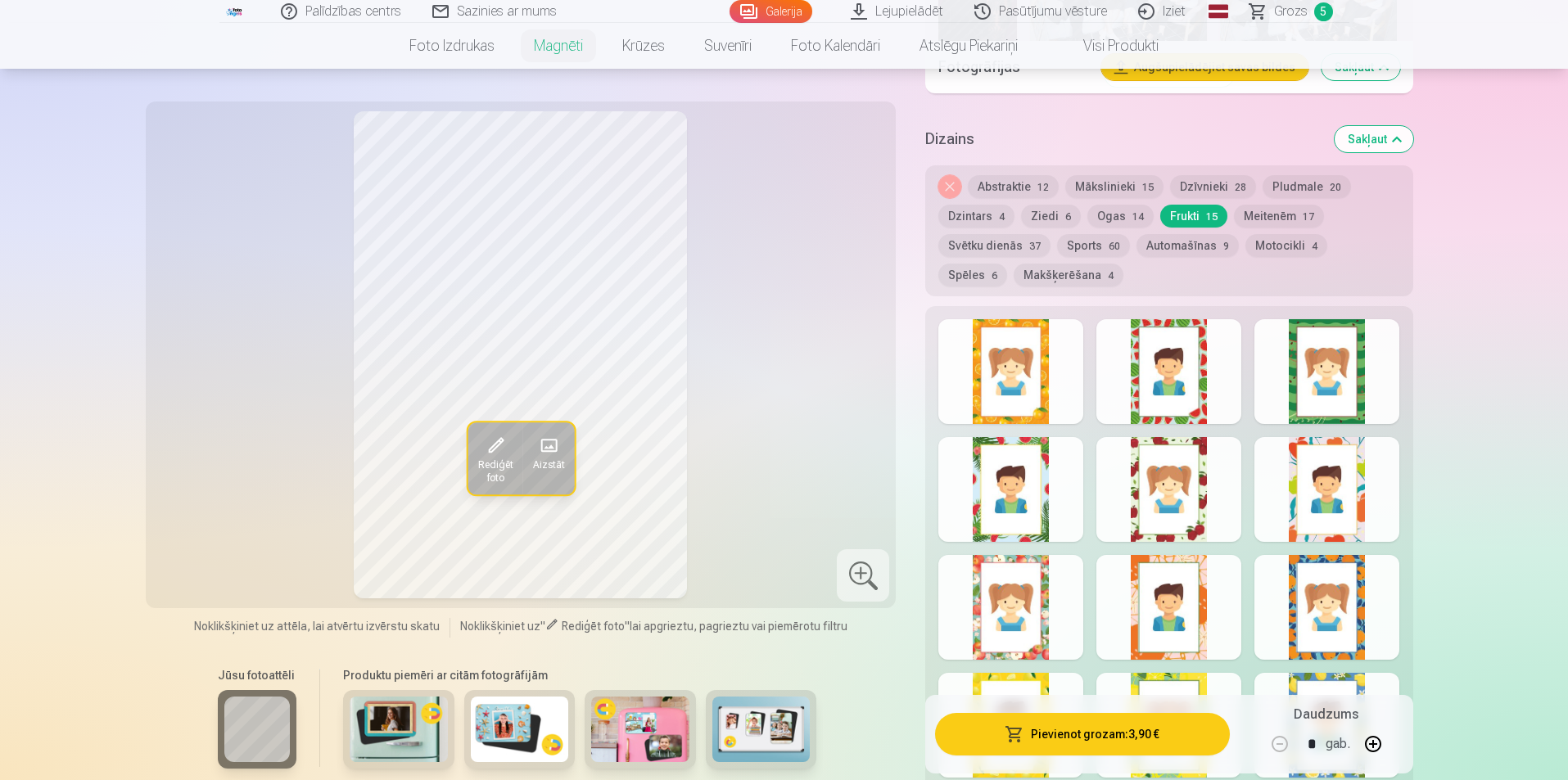
click at [1194, 366] on div at bounding box center [1169, 372] width 145 height 105
click at [1049, 446] on div at bounding box center [1011, 490] width 145 height 105
click at [1102, 731] on button "Pievienot grozam : 3,90 €" at bounding box center [1082, 734] width 294 height 43
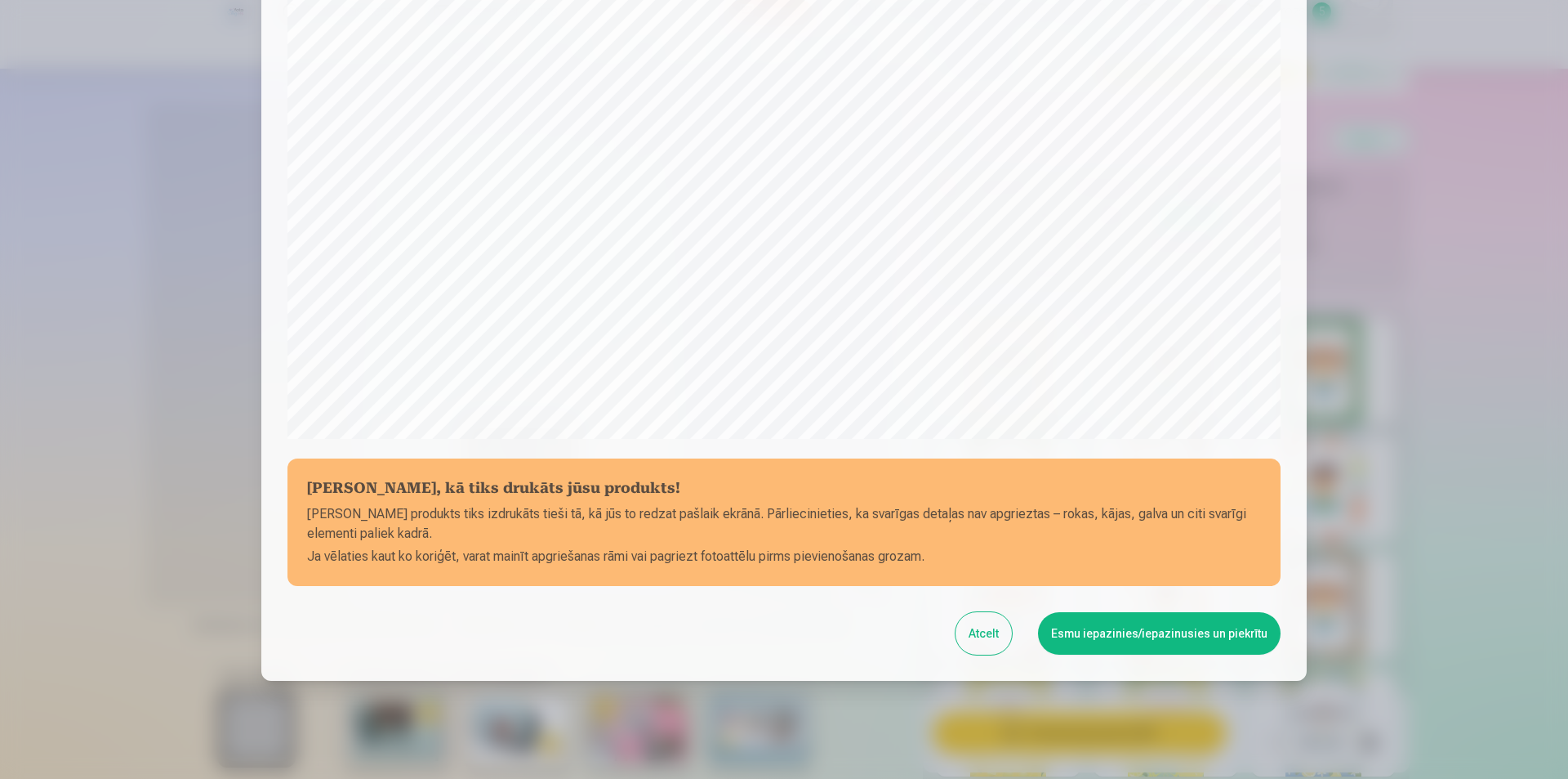
scroll to position [398, 0]
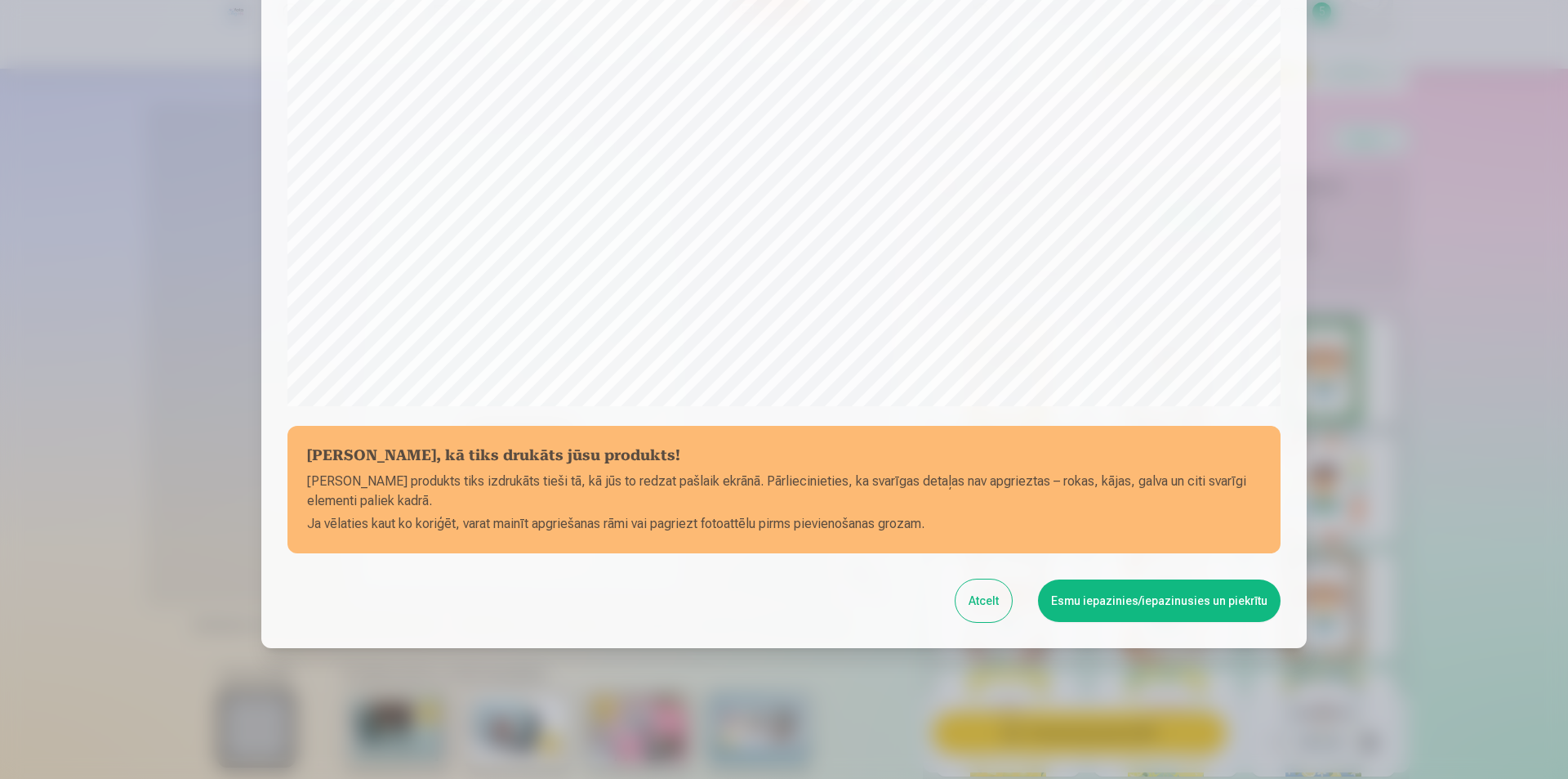
click at [1189, 593] on button "Esmu iepazinies/iepazinusies un piekrītu" at bounding box center [1159, 600] width 243 height 43
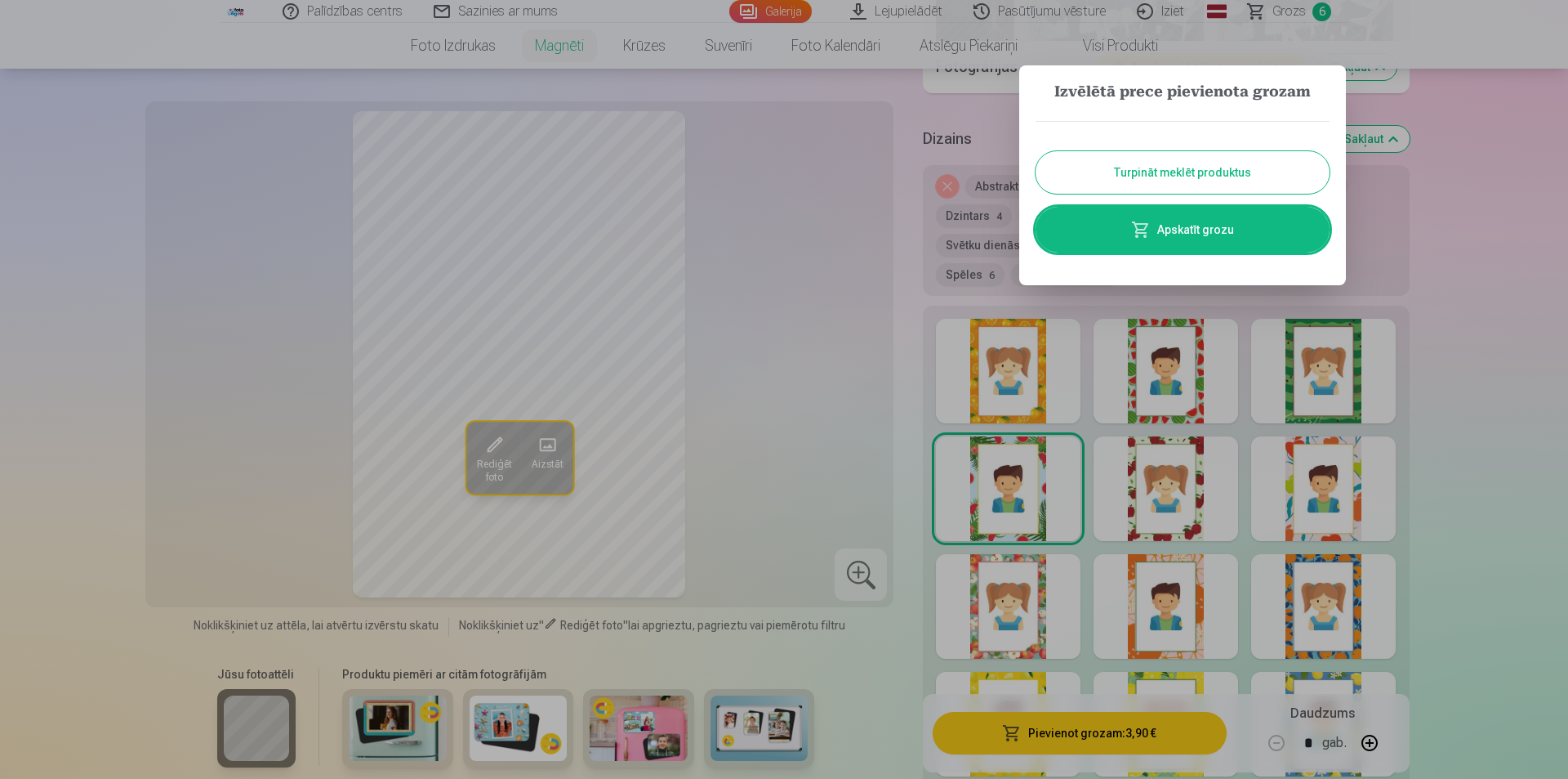
click at [1216, 211] on link "Apskatīt grozu" at bounding box center [1182, 230] width 294 height 45
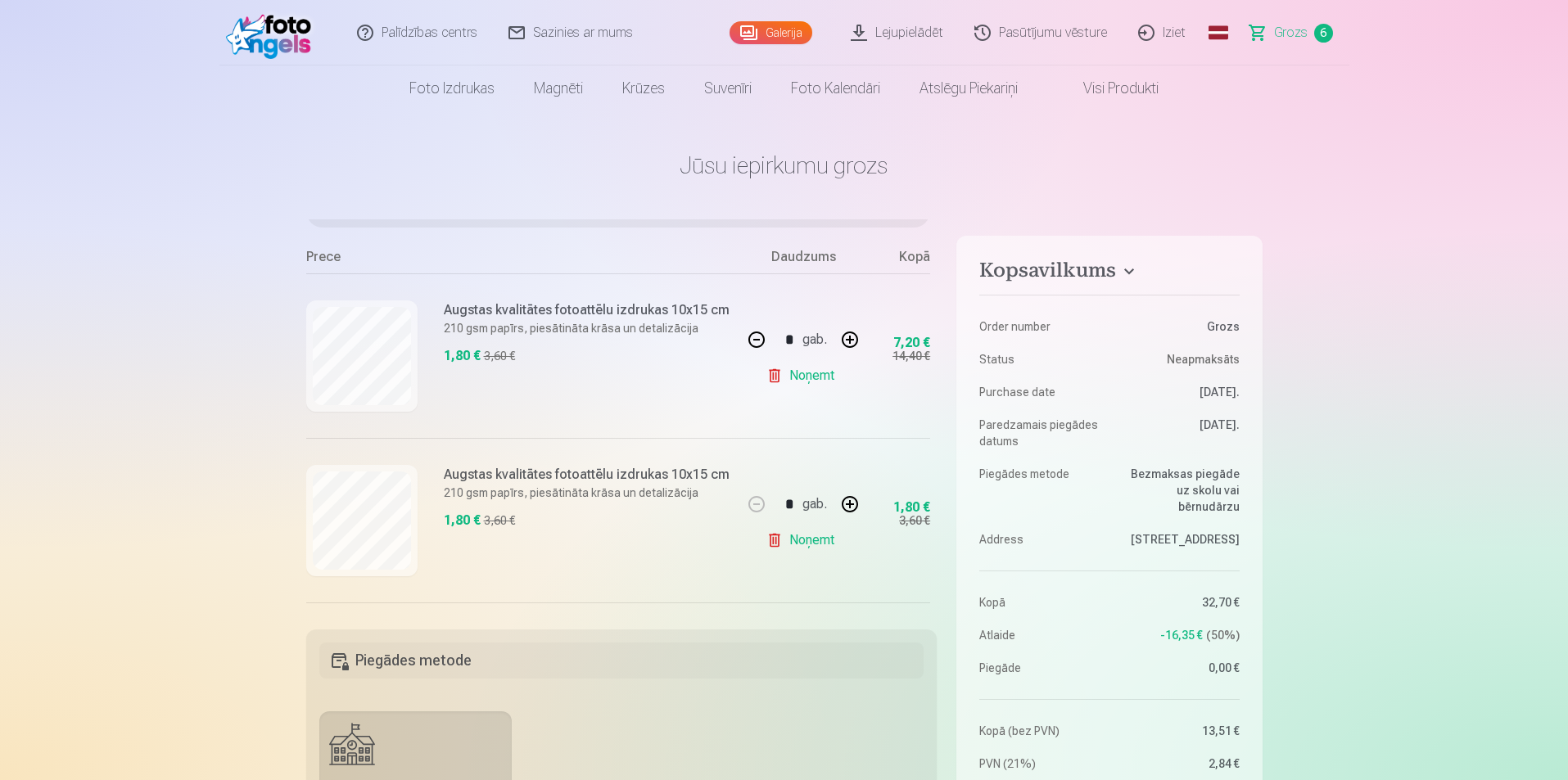
click at [1172, 27] on link "Iziet" at bounding box center [1163, 32] width 79 height 66
click at [1175, 29] on link "Iziet" at bounding box center [1163, 32] width 79 height 66
